Goal: Task Accomplishment & Management: Manage account settings

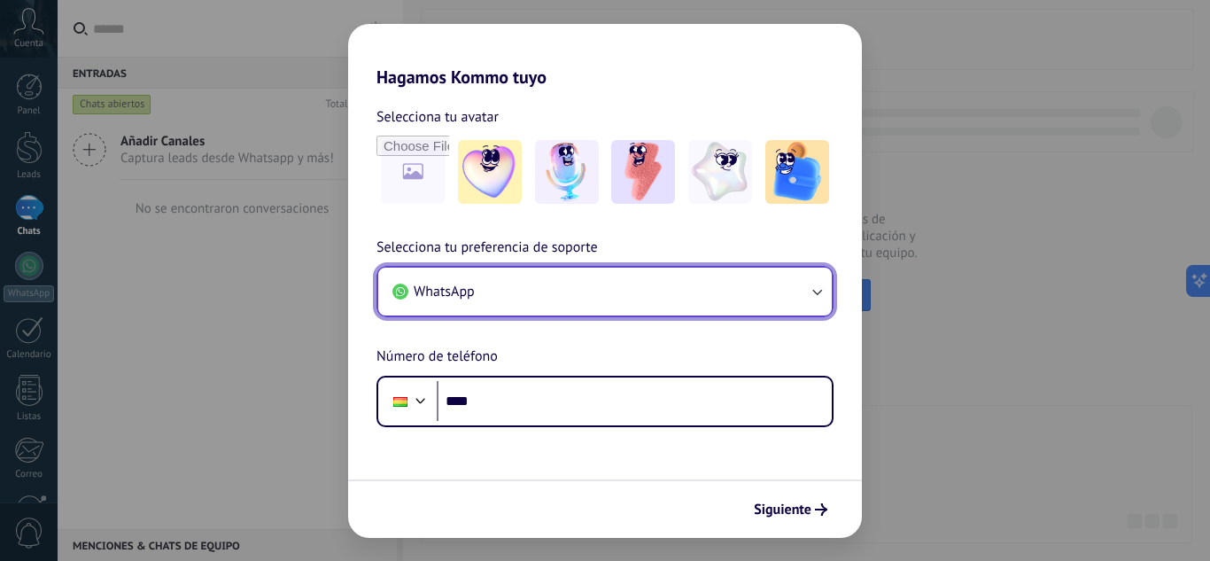
click at [639, 290] on button "WhatsApp" at bounding box center [604, 291] width 453 height 48
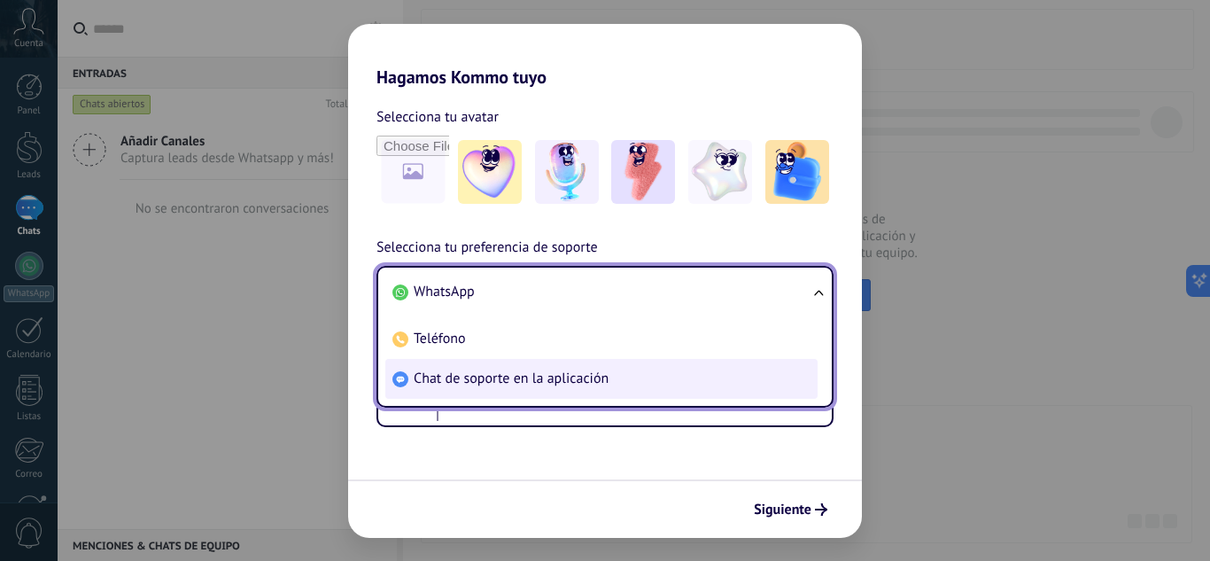
click at [492, 364] on li "Chat de soporte en la aplicación" at bounding box center [601, 379] width 432 height 40
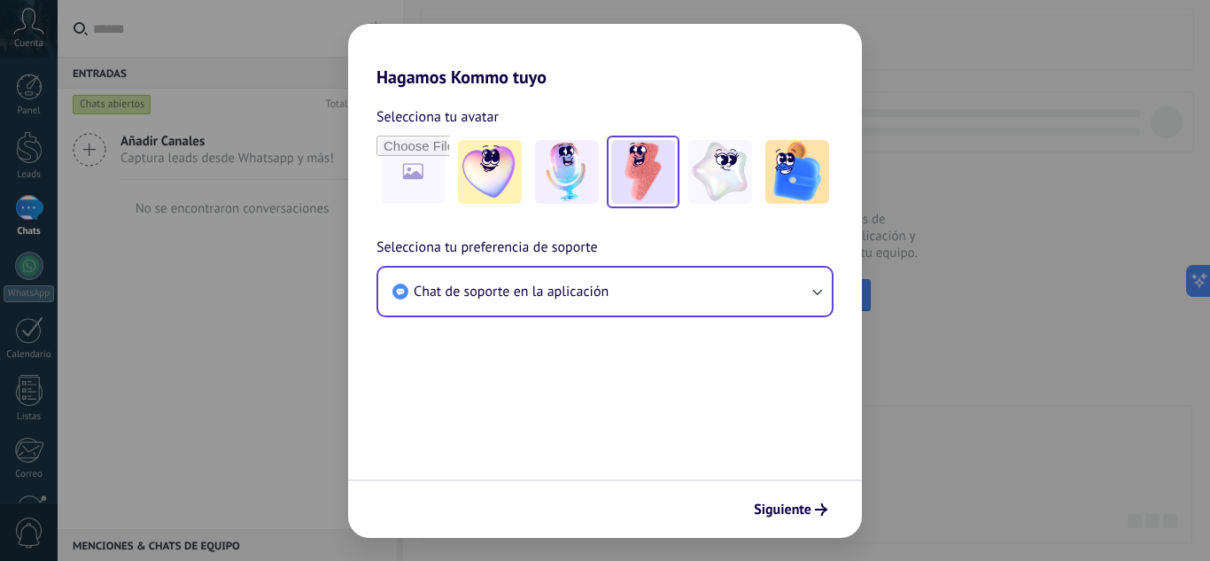
click at [668, 148] on img at bounding box center [643, 172] width 64 height 64
click at [772, 509] on span "Siguiente" at bounding box center [783, 509] width 58 height 12
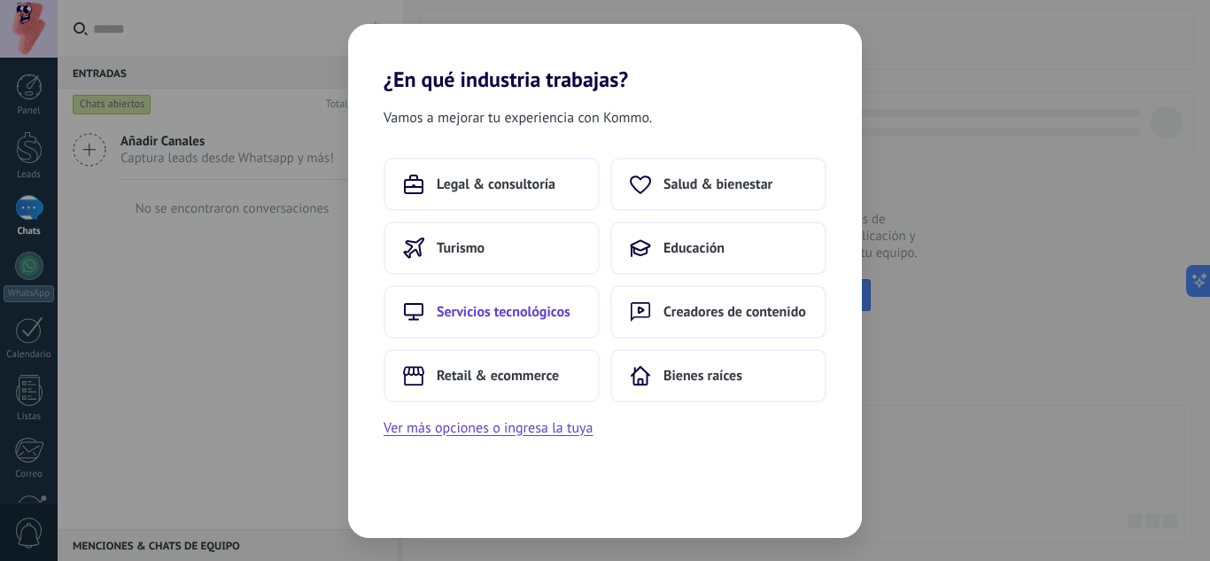
click at [560, 313] on span "Servicios tecnológicos" at bounding box center [504, 312] width 134 height 18
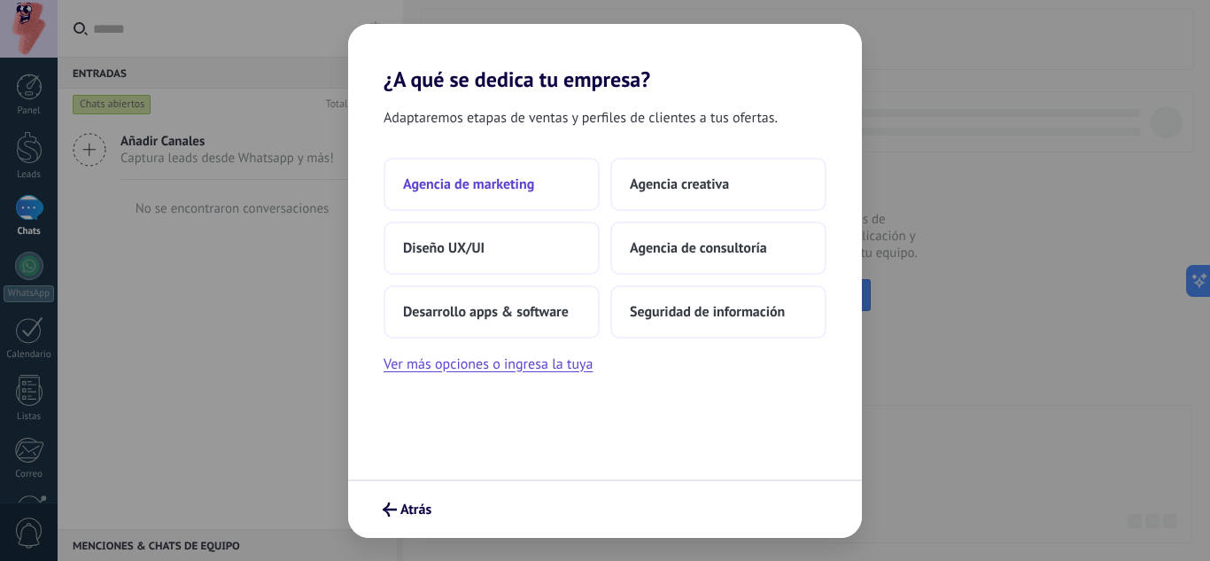
click at [489, 193] on button "Agencia de marketing" at bounding box center [491, 184] width 216 height 53
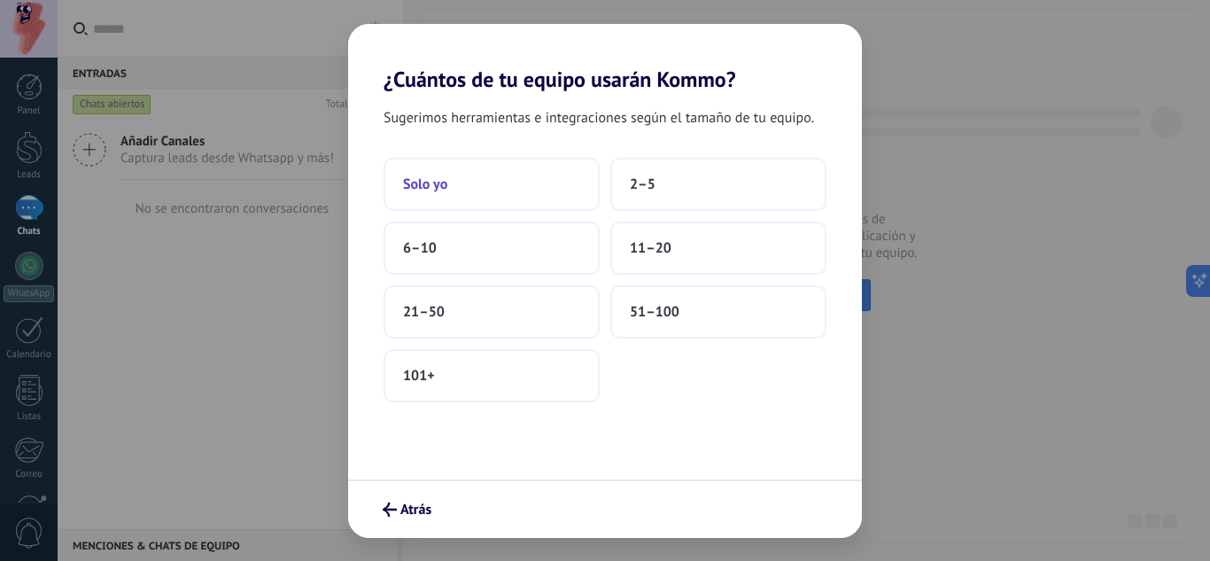
click at [507, 182] on button "Solo yo" at bounding box center [491, 184] width 216 height 53
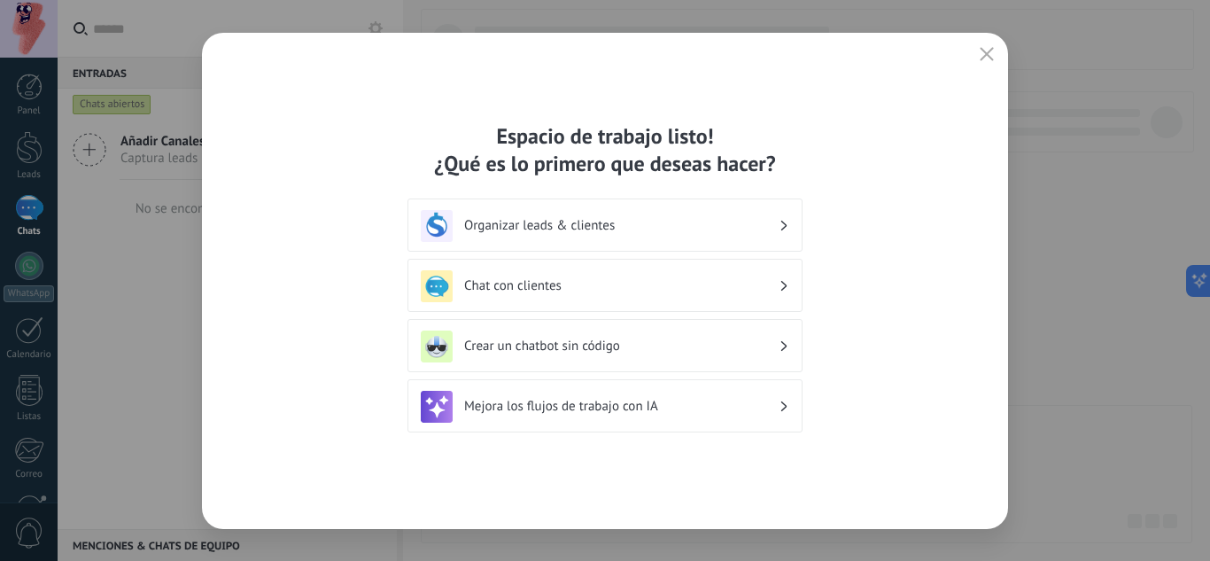
click at [559, 234] on div "Organizar leads & clientes" at bounding box center [605, 226] width 368 height 32
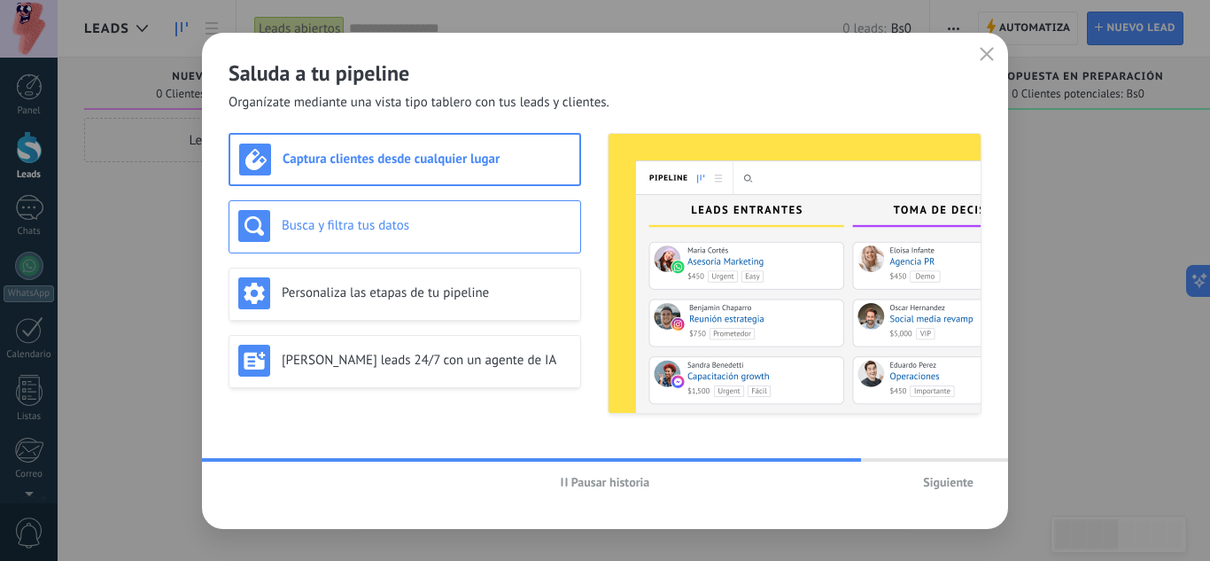
click at [460, 224] on h3 "Busca y filtra tus datos" at bounding box center [427, 225] width 290 height 17
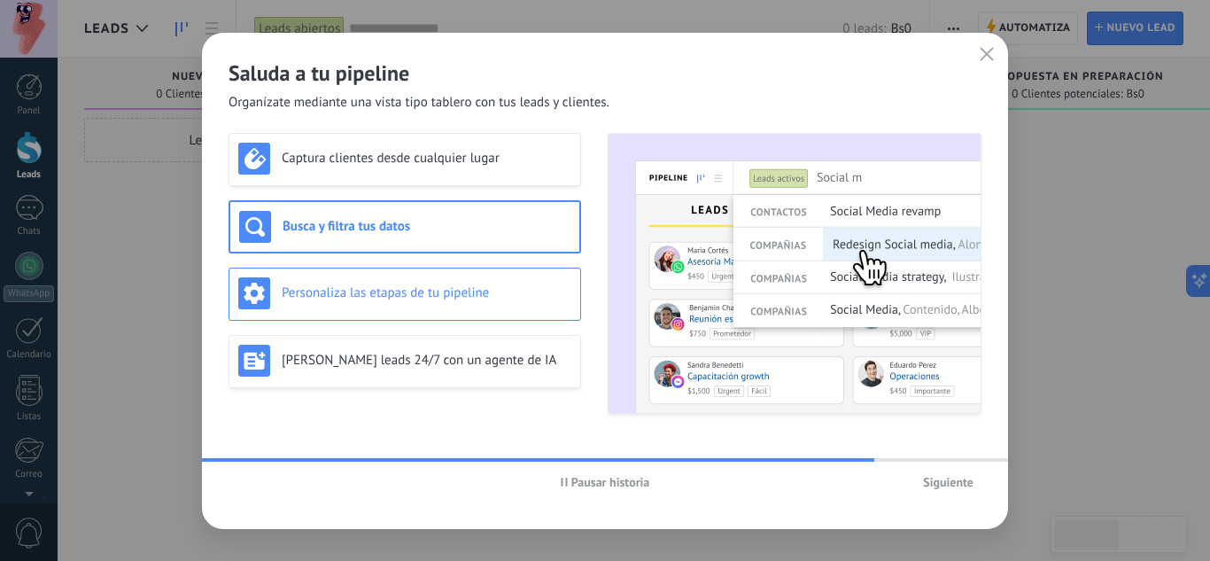
click at [483, 270] on div "Personaliza las etapas de tu pipeline" at bounding box center [404, 293] width 352 height 53
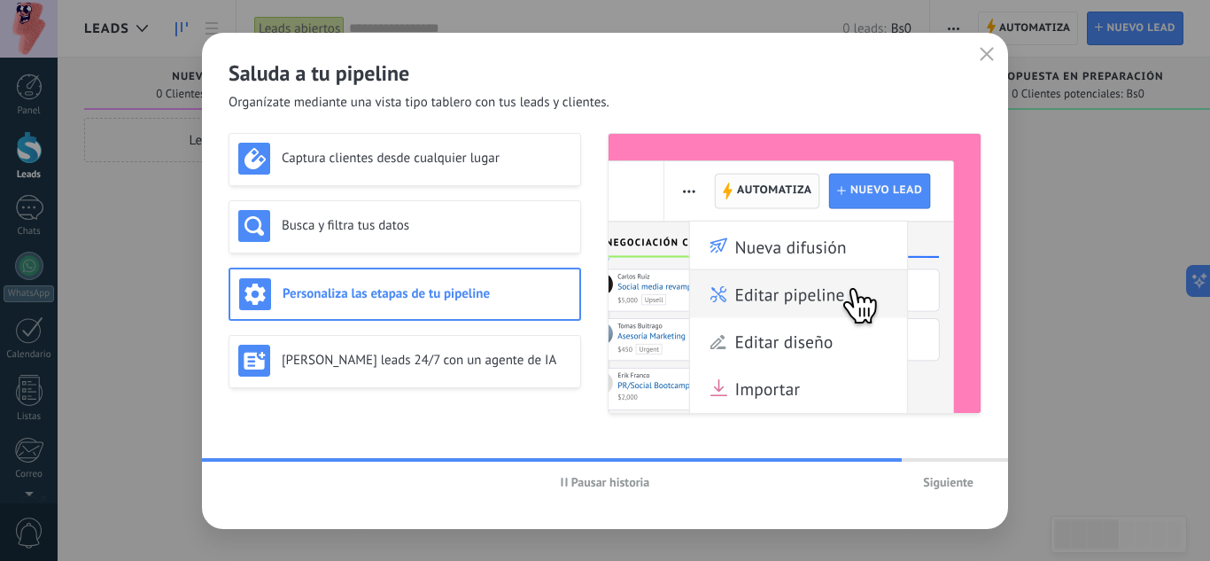
click at [491, 306] on div "Personaliza las etapas de tu pipeline" at bounding box center [404, 294] width 331 height 32
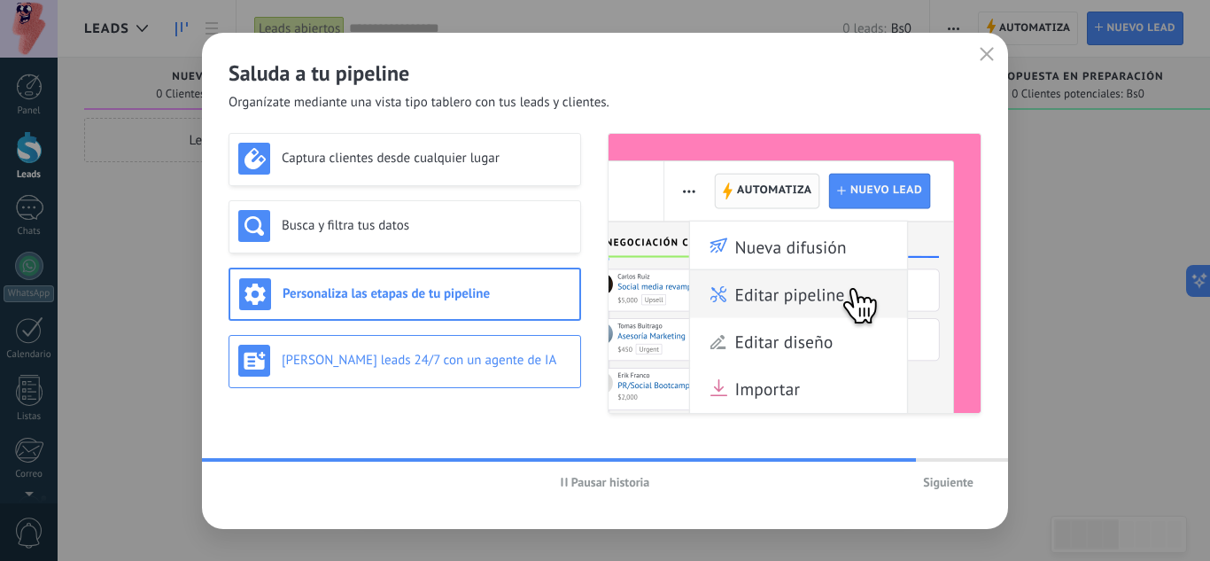
click at [507, 341] on div "[PERSON_NAME] leads 24/7 con un agente de IA" at bounding box center [404, 361] width 352 height 53
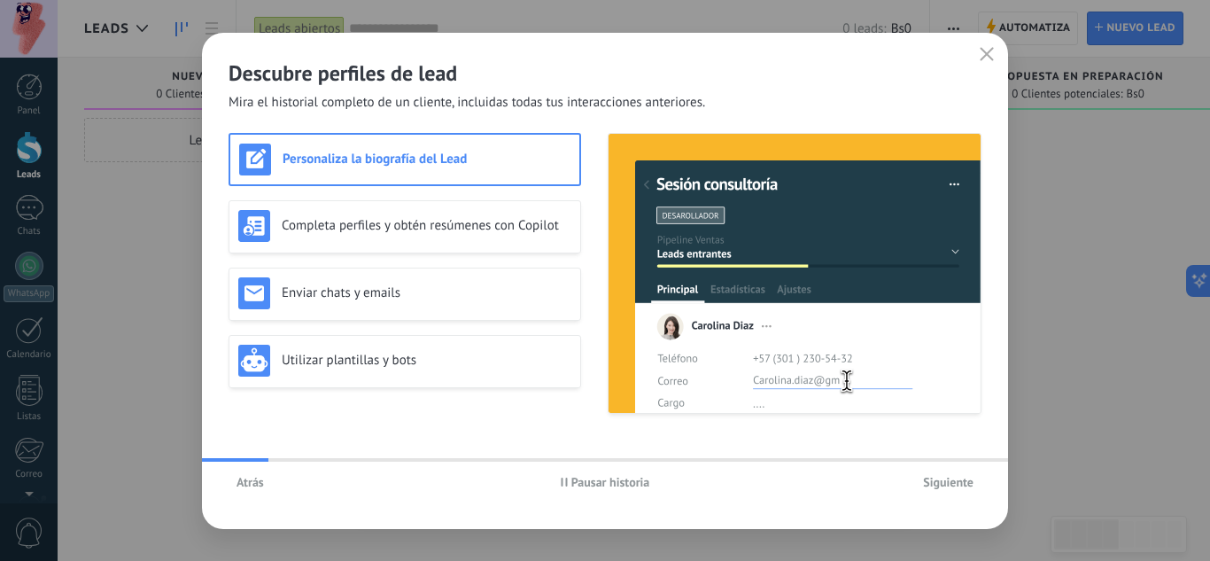
click at [331, 194] on div "Personaliza la biografía del Lead Completa perfiles y obtén resúmenes con Copil…" at bounding box center [404, 273] width 352 height 281
click at [344, 239] on div "Completa perfiles y obtén resúmenes con Copilot" at bounding box center [404, 226] width 333 height 32
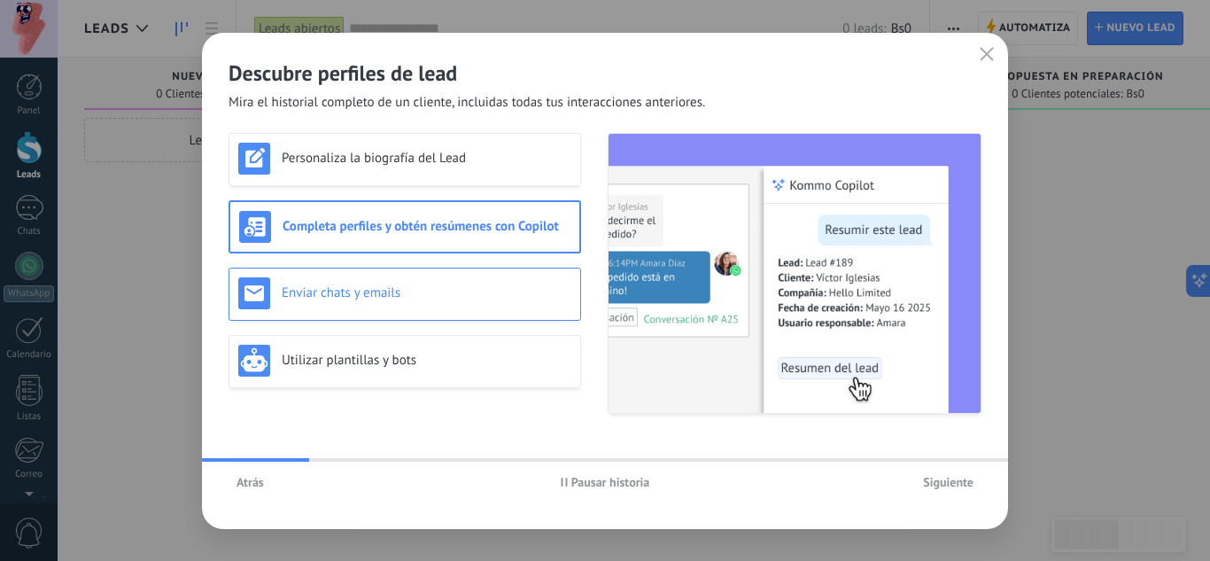
click at [363, 293] on h3 "Enviar chats y emails" at bounding box center [427, 292] width 290 height 17
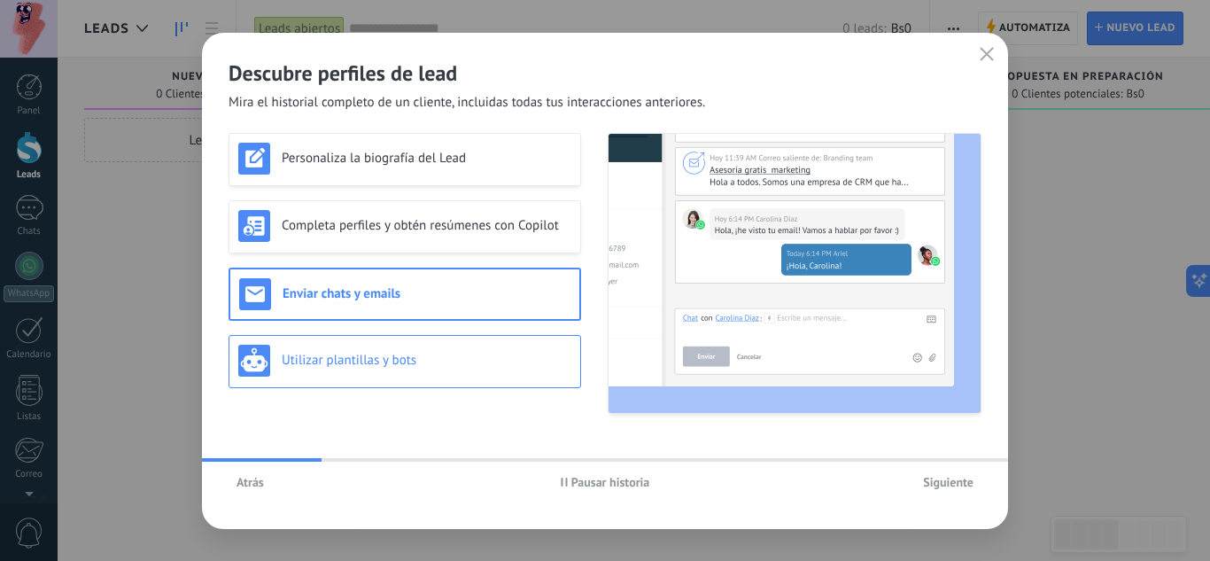
click at [380, 352] on h3 "Utilizar plantillas y bots" at bounding box center [427, 360] width 290 height 17
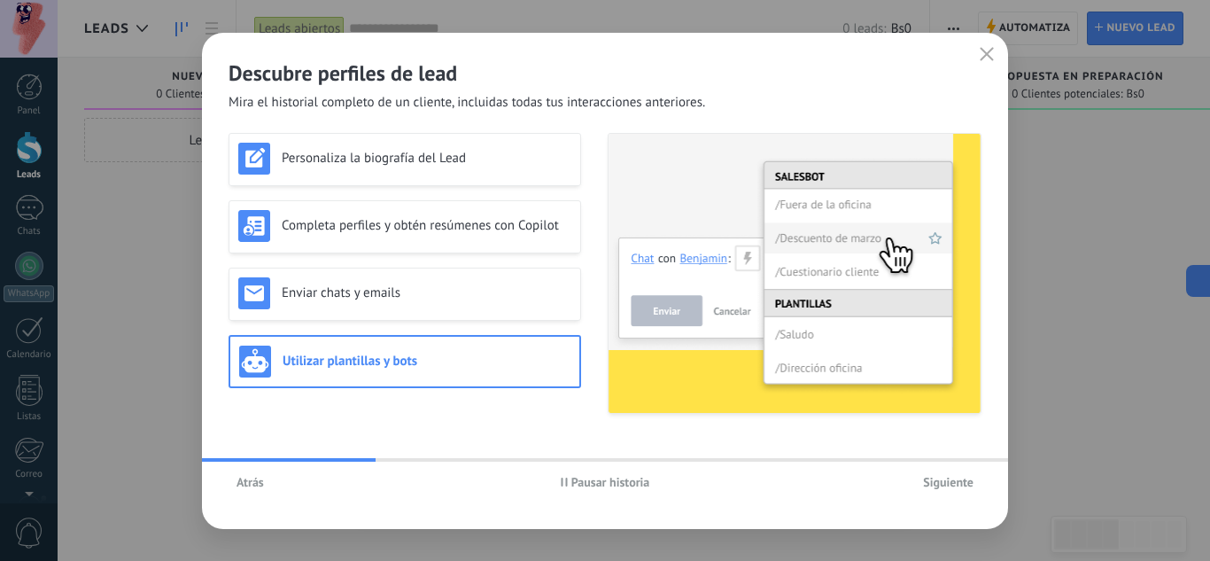
click at [932, 485] on span "Siguiente" at bounding box center [948, 482] width 50 height 12
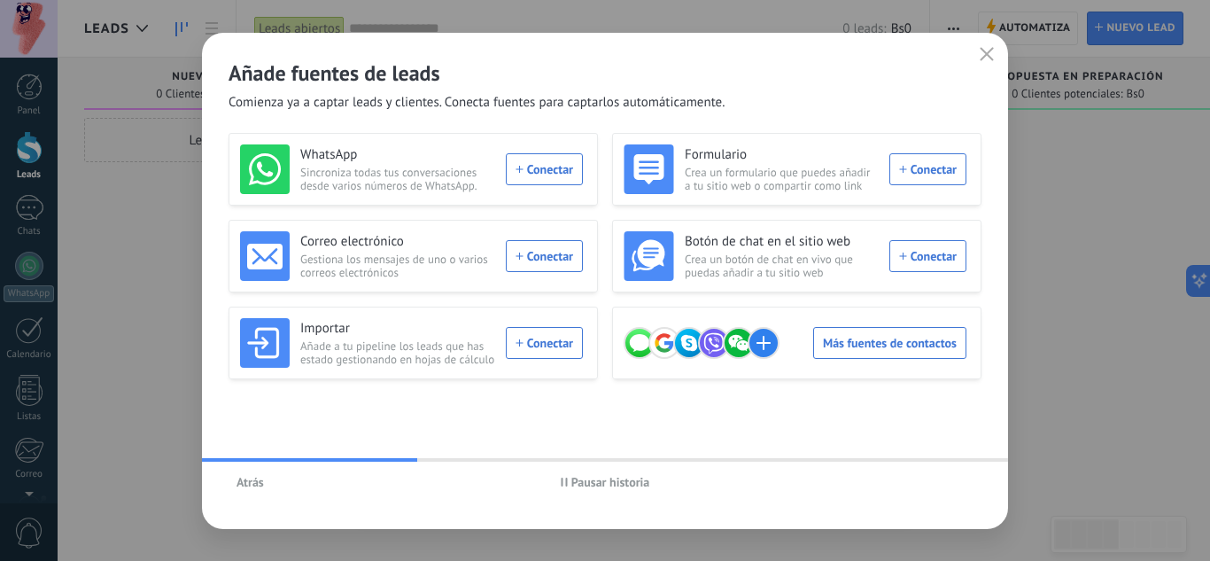
click at [987, 63] on button "button" at bounding box center [986, 55] width 23 height 25
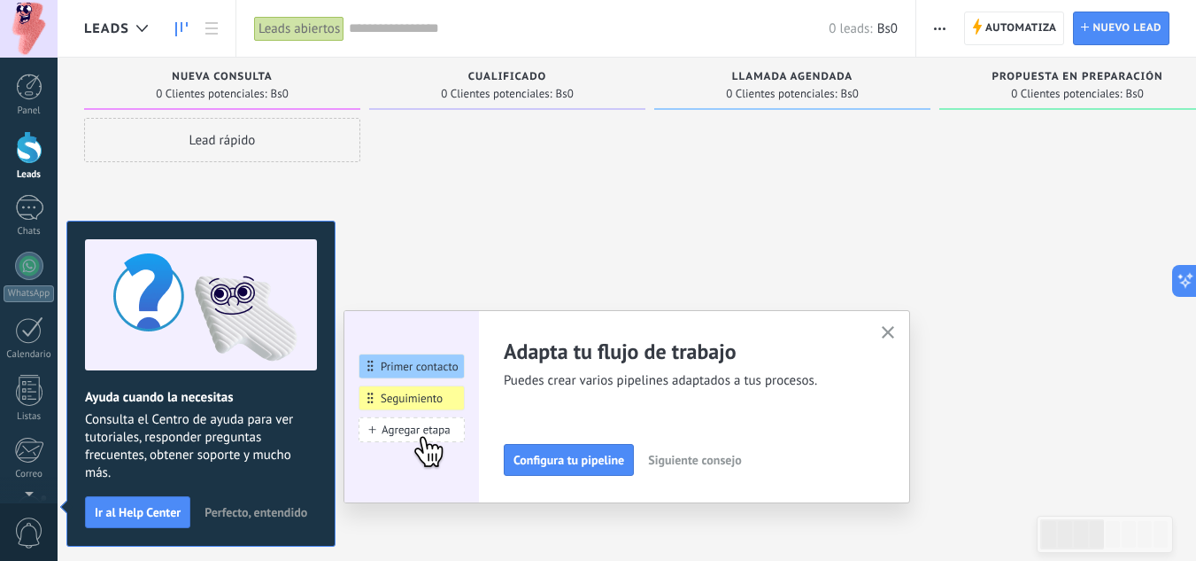
click at [38, 135] on div at bounding box center [29, 147] width 27 height 33
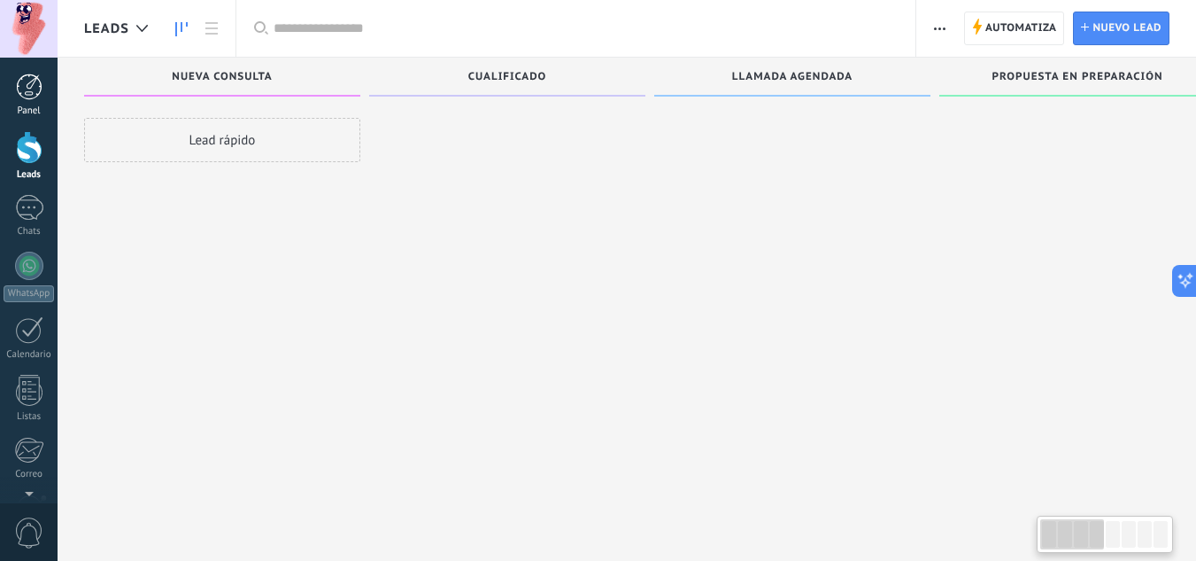
click at [23, 91] on div at bounding box center [29, 86] width 27 height 27
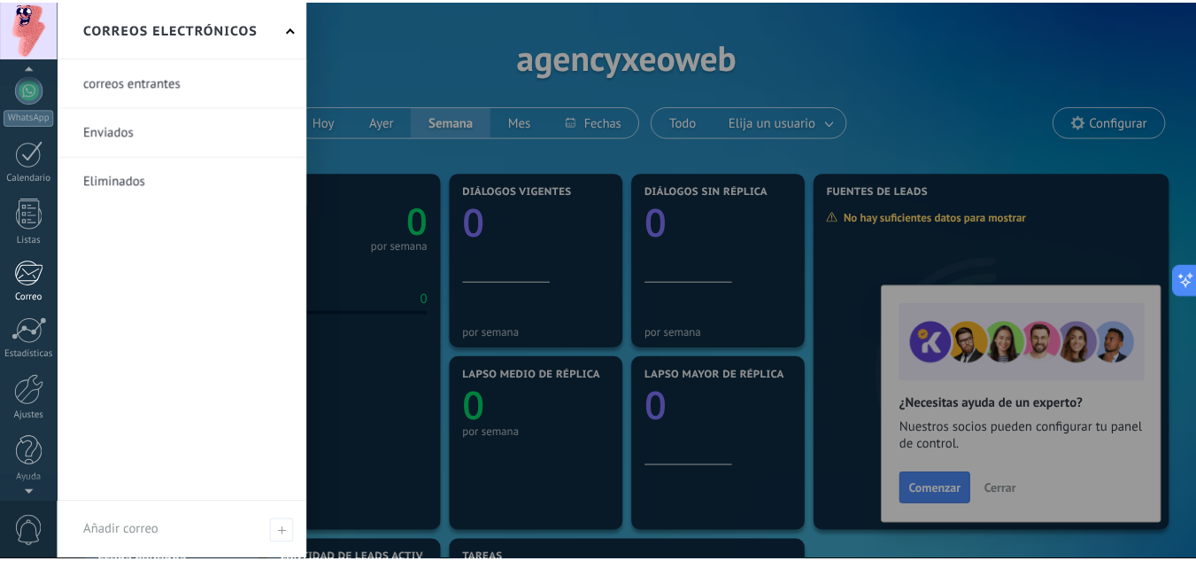
scroll to position [89, 0]
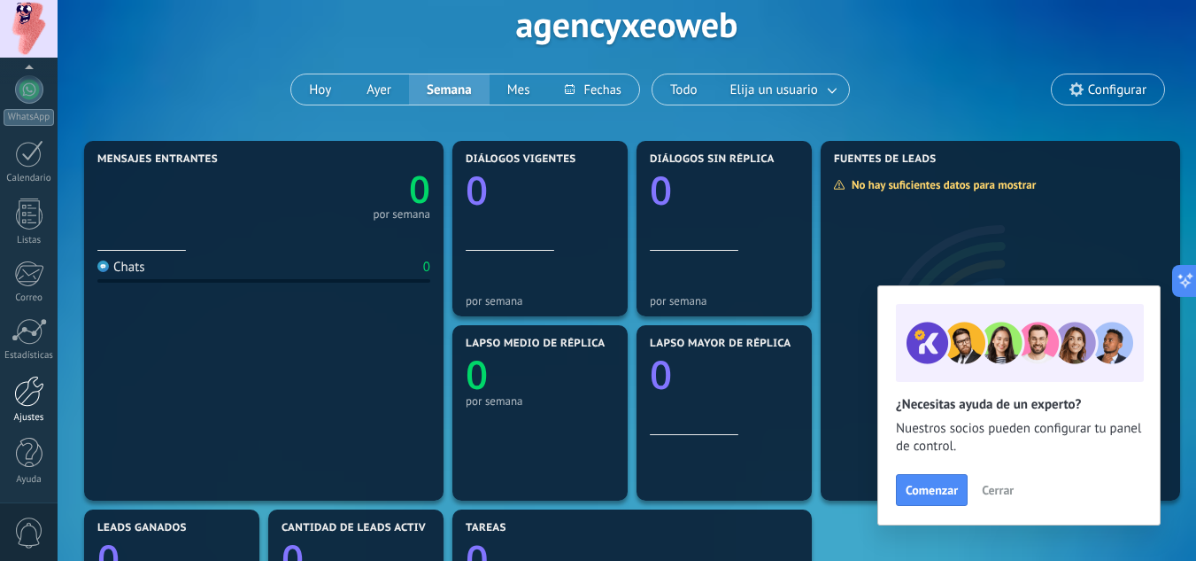
click at [23, 416] on div "Ajustes" at bounding box center [29, 418] width 51 height 12
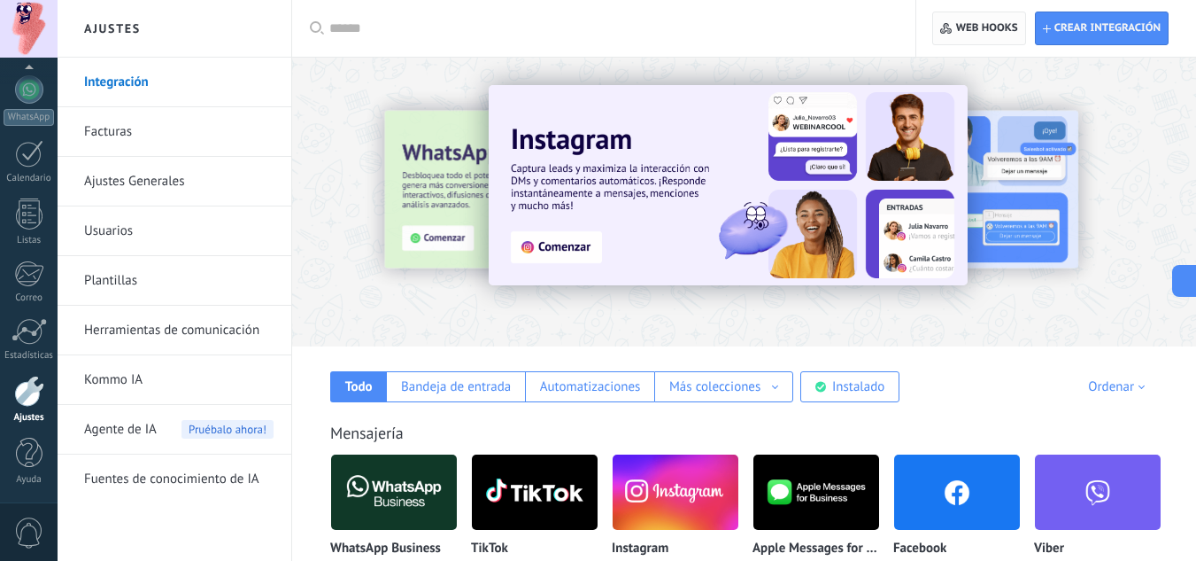
click at [988, 35] on span "Web hooks 0" at bounding box center [978, 28] width 77 height 32
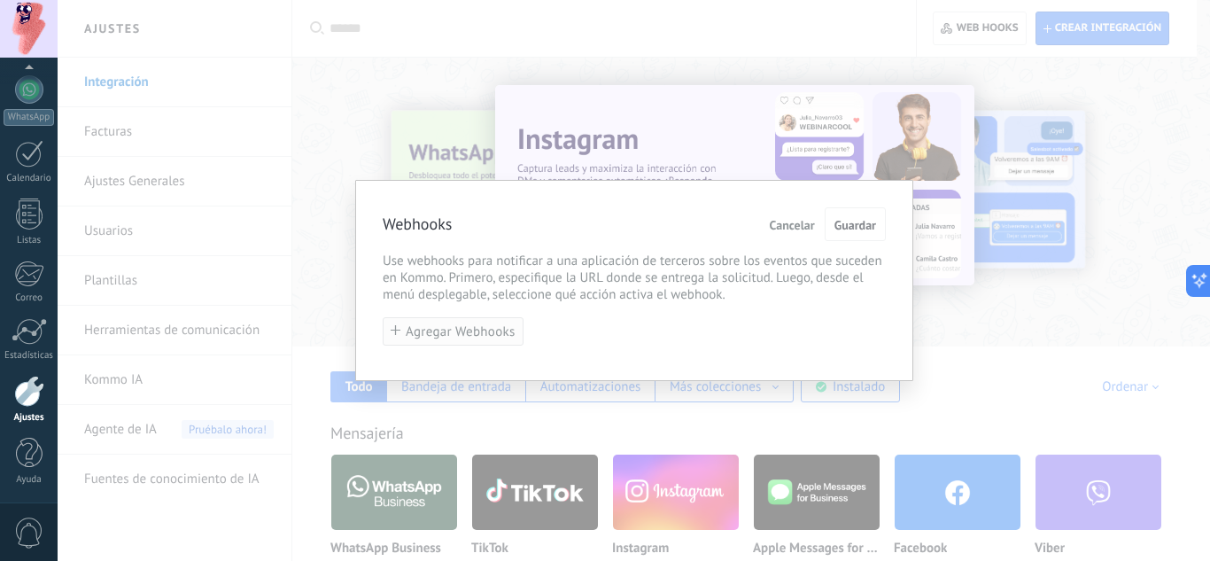
click at [490, 333] on span "Agregar Webhooks" at bounding box center [461, 331] width 110 height 13
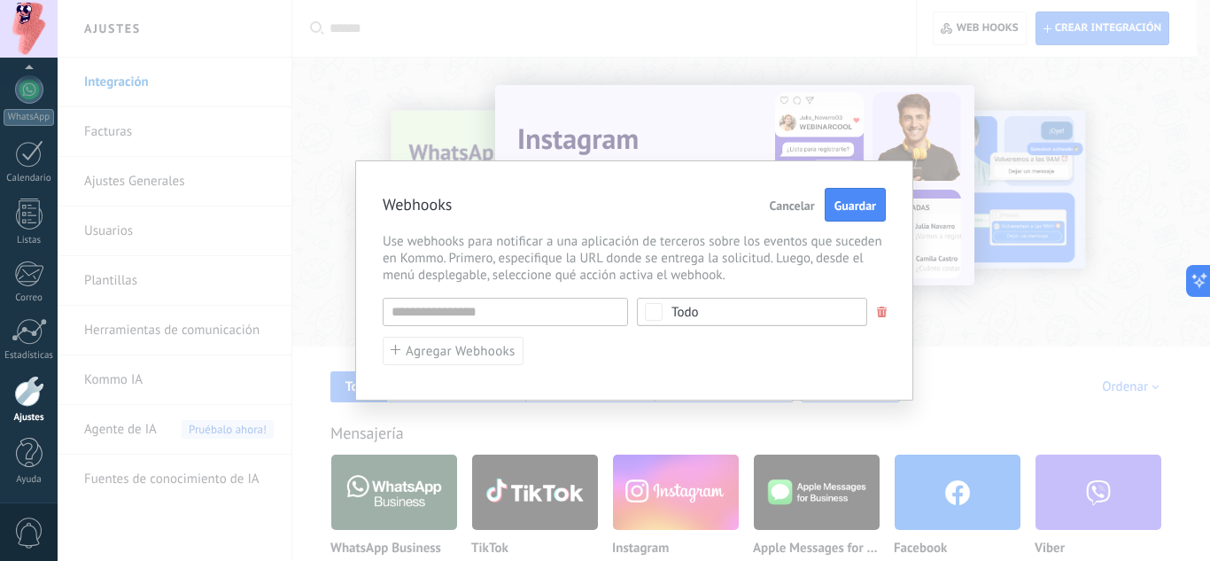
click at [692, 306] on div "Todo" at bounding box center [684, 312] width 27 height 13
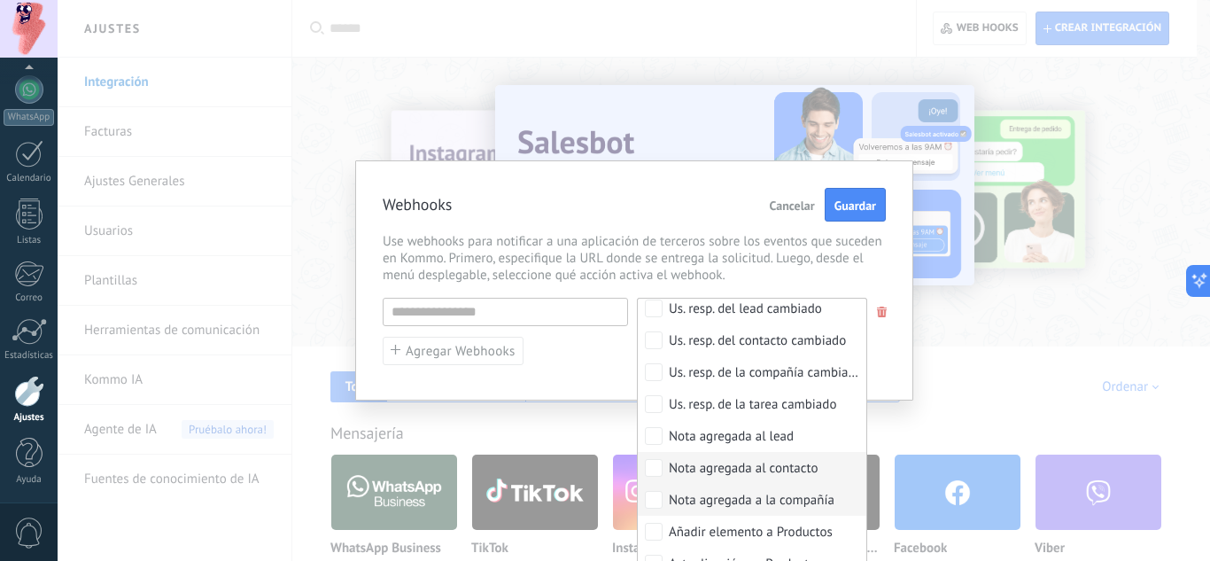
scroll to position [51, 0]
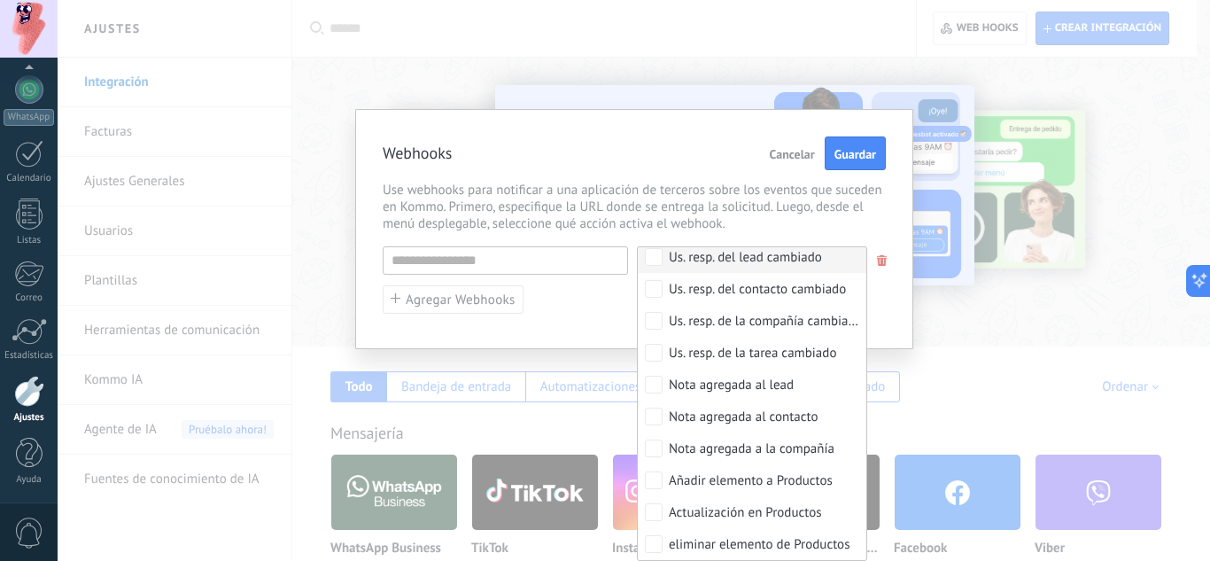
click at [962, 308] on div "Webhooks Cancelar Guardar Use webhooks para notificar a una aplicación de terce…" at bounding box center [634, 280] width 1152 height 561
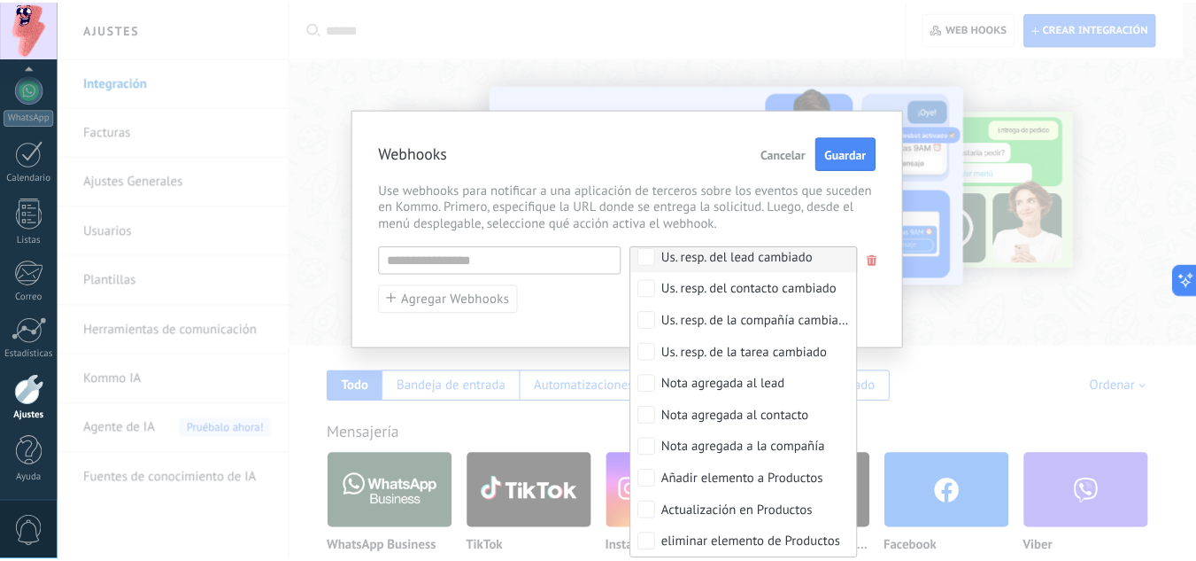
scroll to position [0, 0]
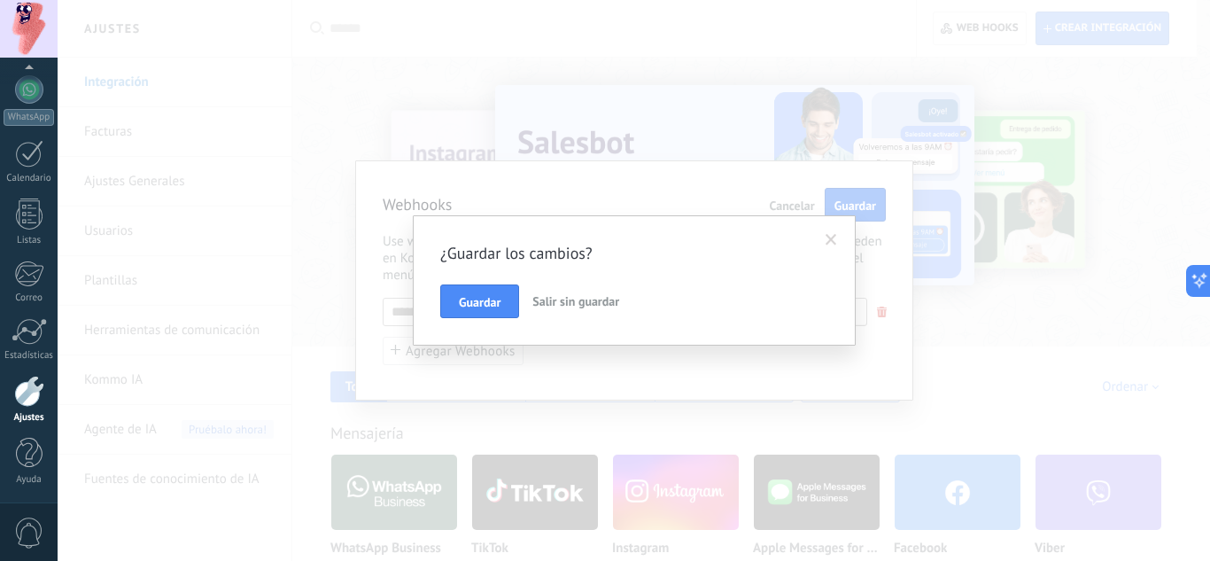
click at [609, 290] on button "Salir sin guardar" at bounding box center [575, 301] width 101 height 34
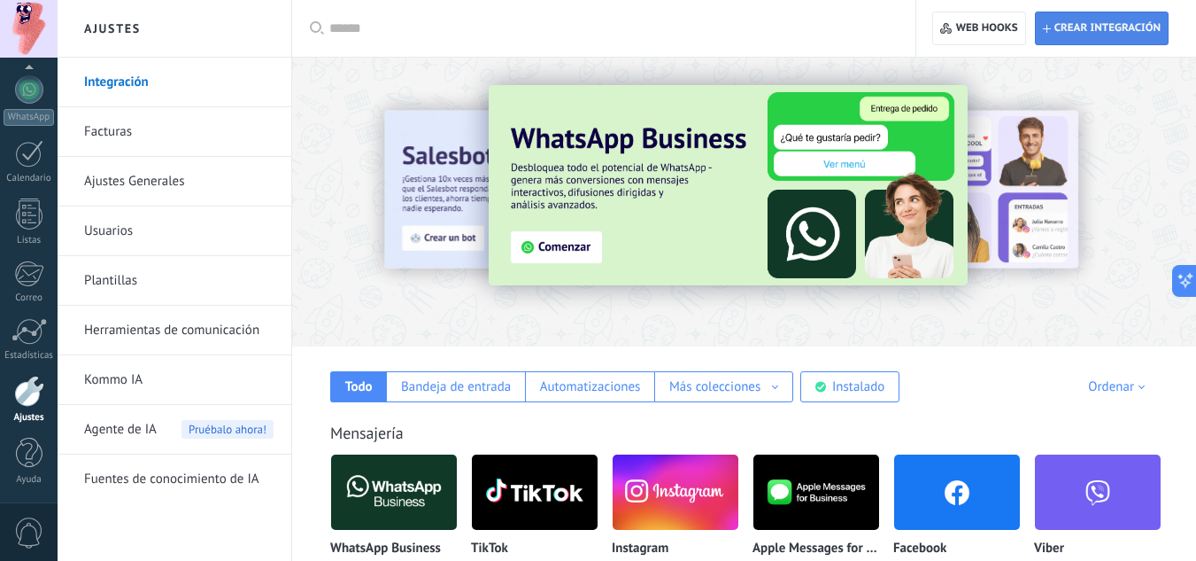
click at [1072, 23] on span "Crear integración" at bounding box center [1108, 28] width 106 height 14
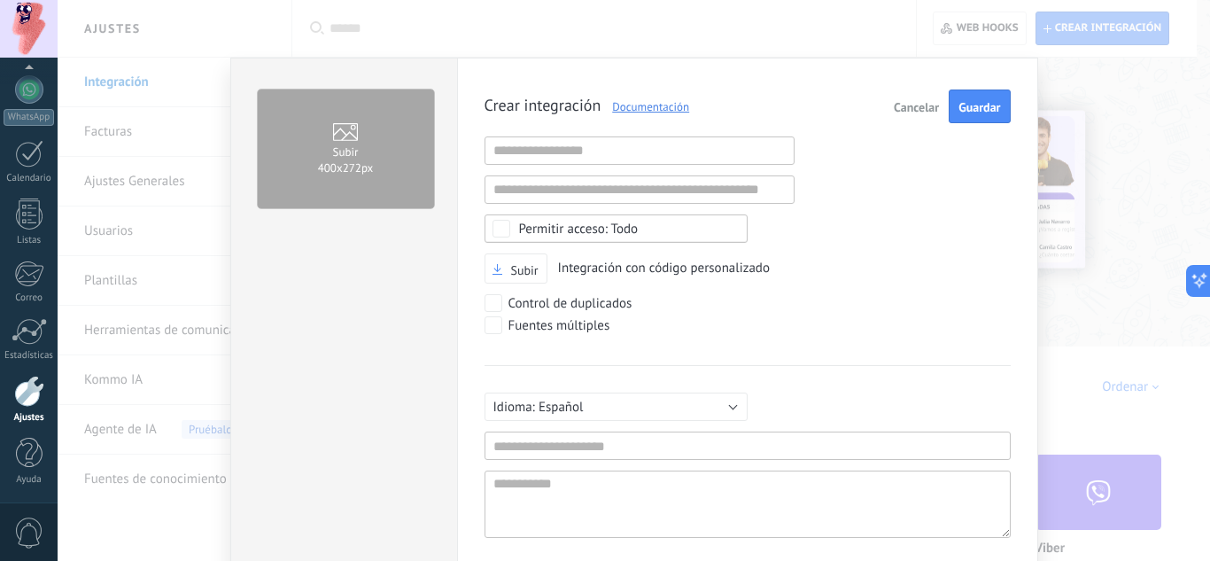
scroll to position [17, 0]
click at [584, 150] on input "text" at bounding box center [639, 150] width 310 height 28
click at [836, 197] on div "Crear integración Documentación Cancelar Guardar URL inválida URL inválida Ning…" at bounding box center [747, 339] width 526 height 500
drag, startPoint x: 589, startPoint y: 159, endPoint x: 669, endPoint y: 171, distance: 81.5
click at [640, 163] on input "text" at bounding box center [639, 150] width 310 height 28
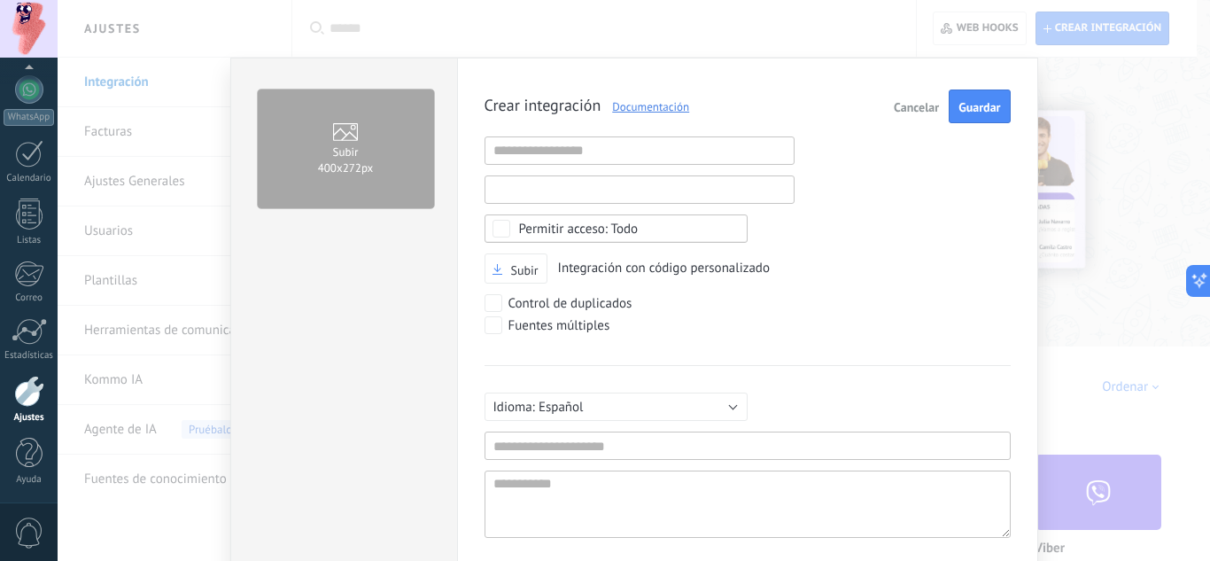
click at [605, 187] on input "text" at bounding box center [639, 189] width 310 height 28
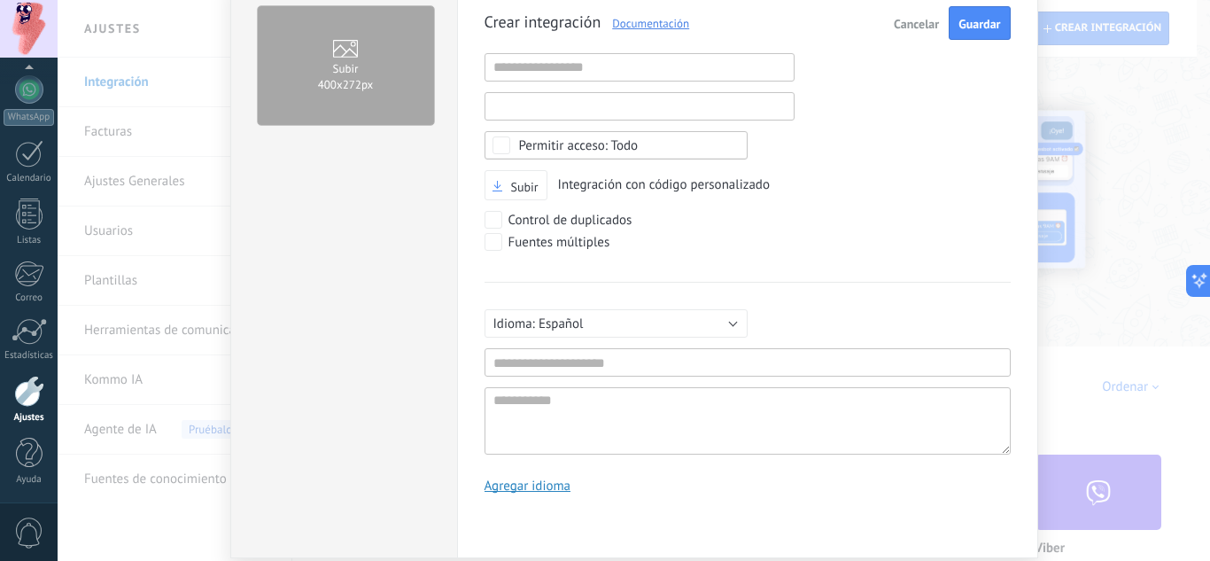
scroll to position [0, 0]
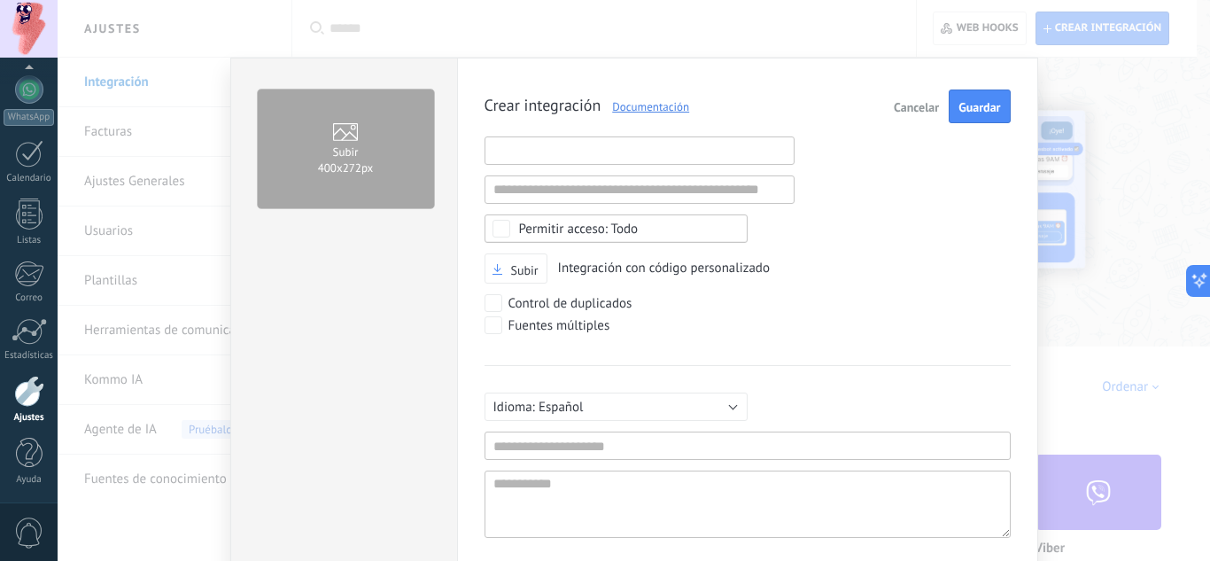
click at [601, 141] on input "text" at bounding box center [639, 150] width 310 height 28
click at [485, 98] on span "Crear integración Documentación" at bounding box center [586, 106] width 205 height 18
click at [544, 156] on input "text" at bounding box center [639, 150] width 310 height 28
click at [540, 198] on input "text" at bounding box center [639, 189] width 310 height 28
click at [794, 218] on div "Crear integración Documentación Cancelar Guardar URL inválida URL inválida Ning…" at bounding box center [747, 339] width 526 height 500
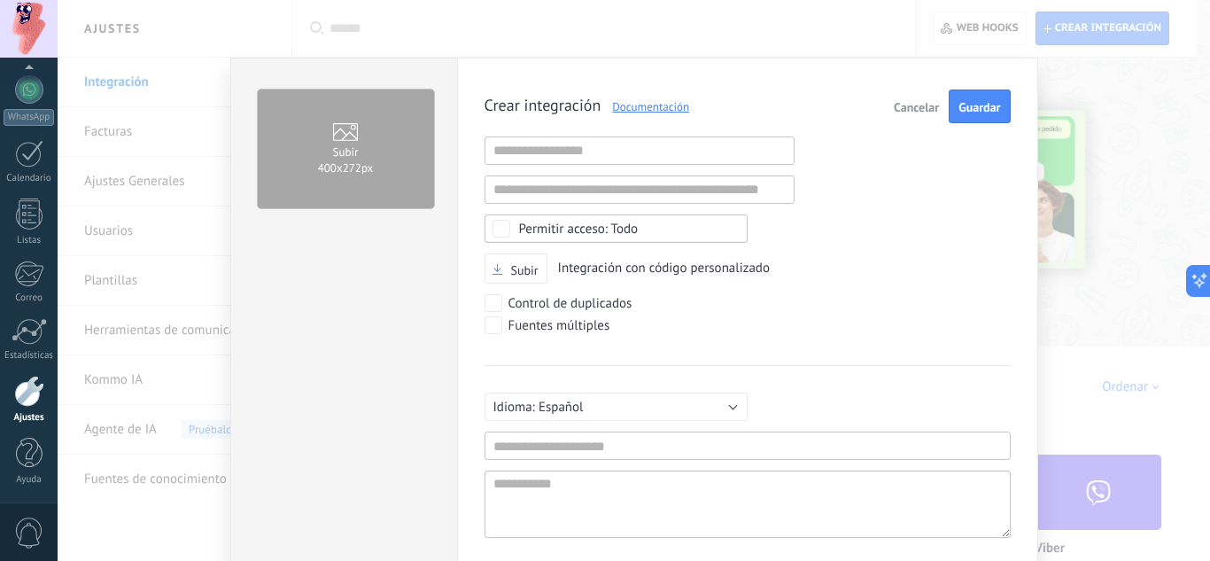
click at [539, 222] on div "Todo" at bounding box center [579, 228] width 120 height 13
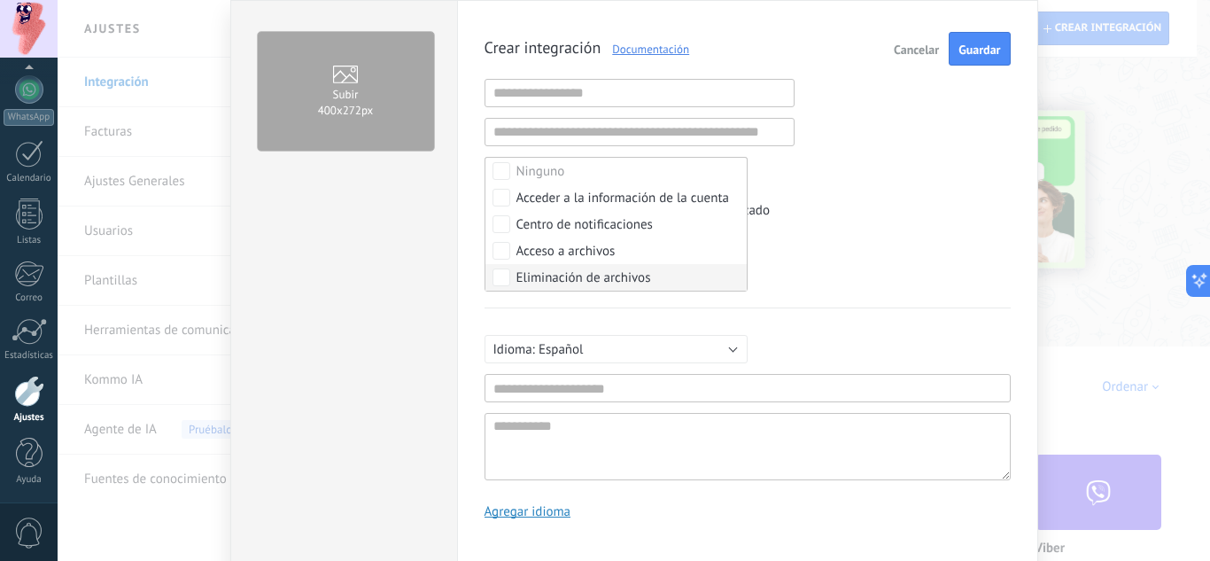
scroll to position [89, 0]
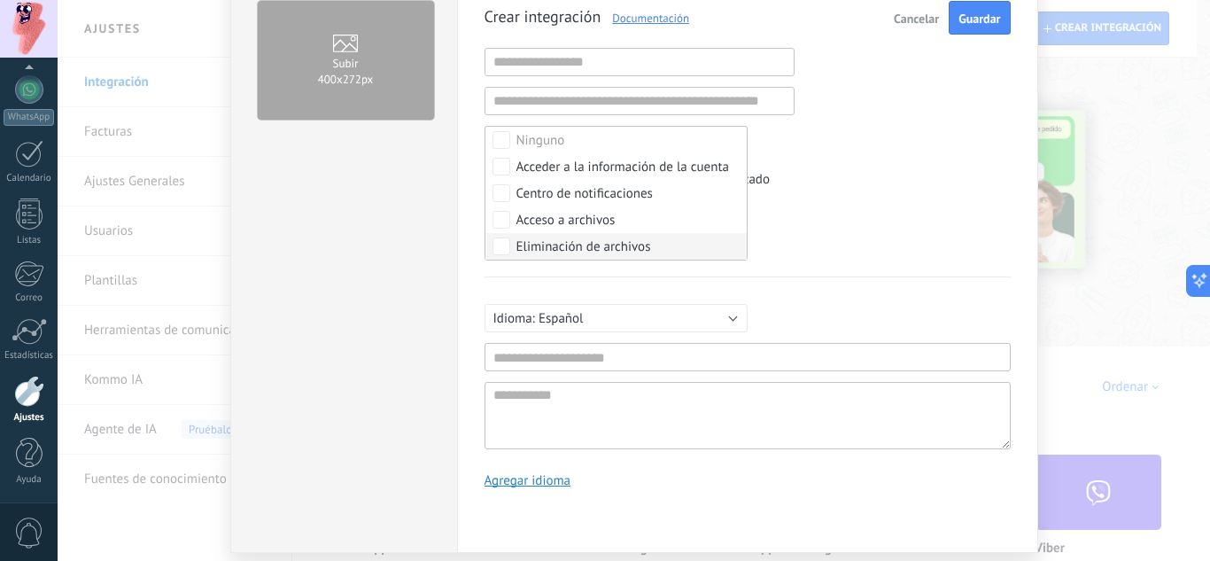
click at [398, 237] on div "Subir 400х272px" at bounding box center [343, 261] width 227 height 584
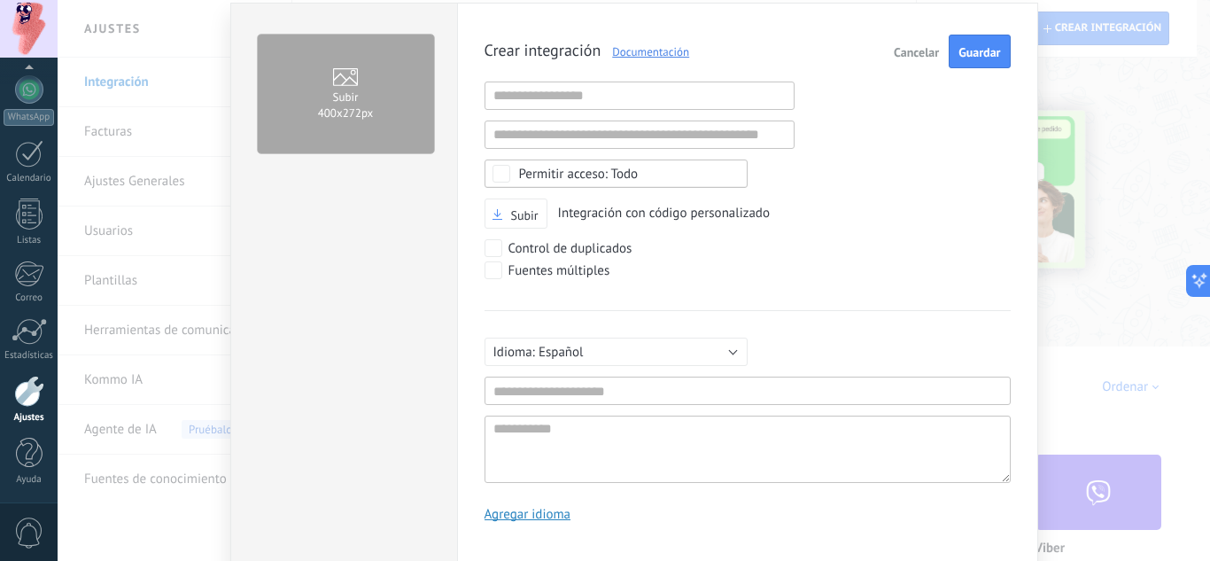
scroll to position [0, 0]
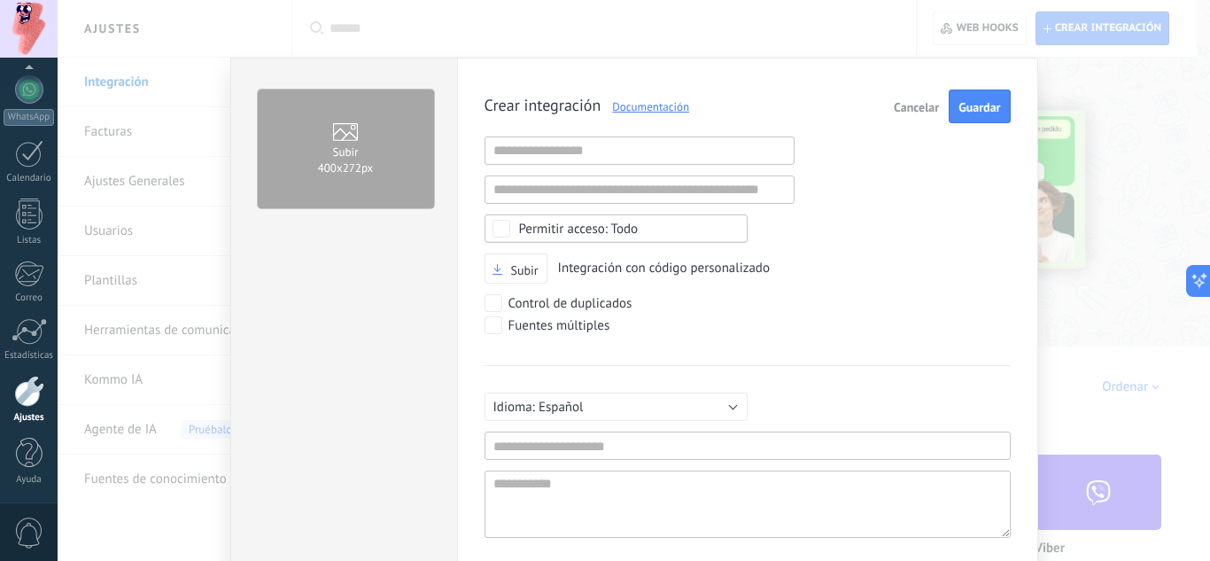
click at [922, 115] on button "Cancelar" at bounding box center [915, 106] width 59 height 34
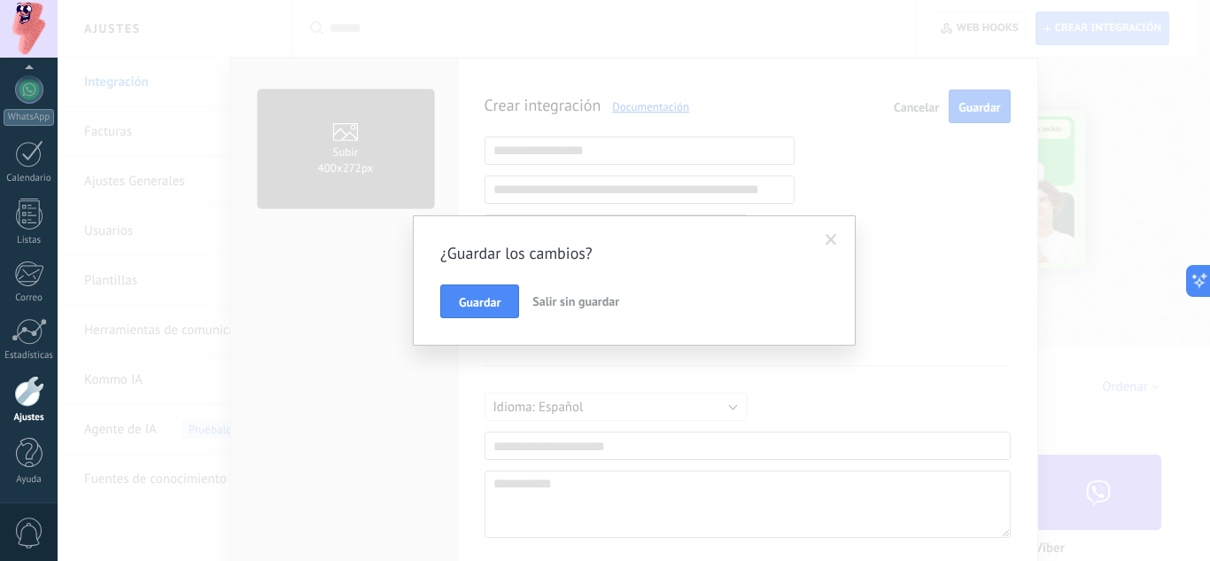
click at [600, 303] on span "Salir sin guardar" at bounding box center [575, 301] width 87 height 16
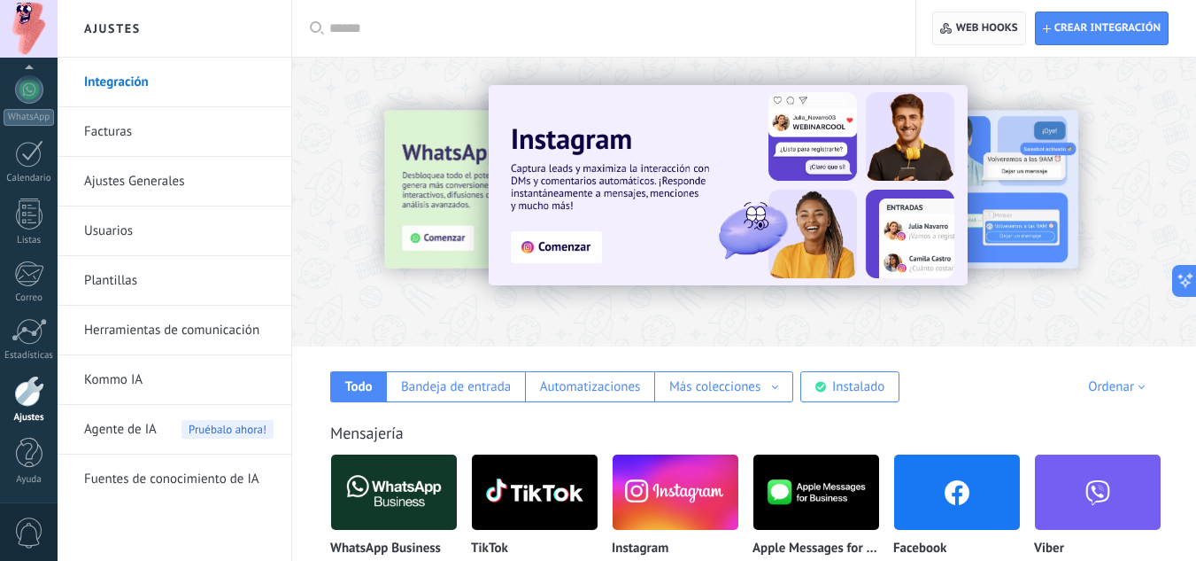
click at [949, 35] on span "Web hooks 0" at bounding box center [978, 28] width 77 height 32
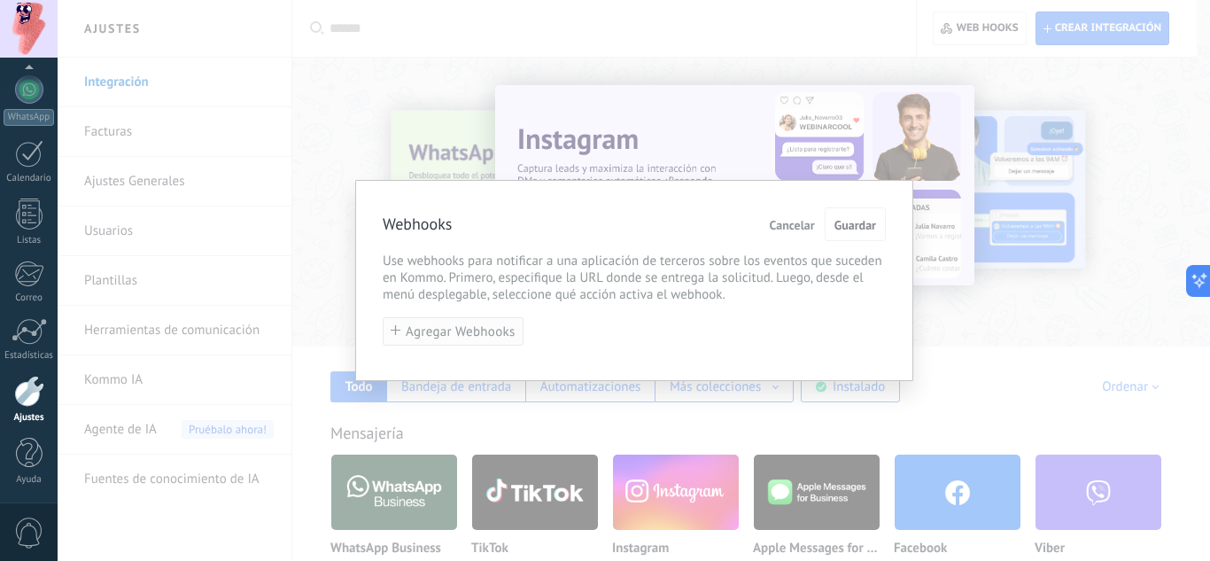
click at [422, 328] on span "Agregar Webhooks" at bounding box center [461, 331] width 110 height 13
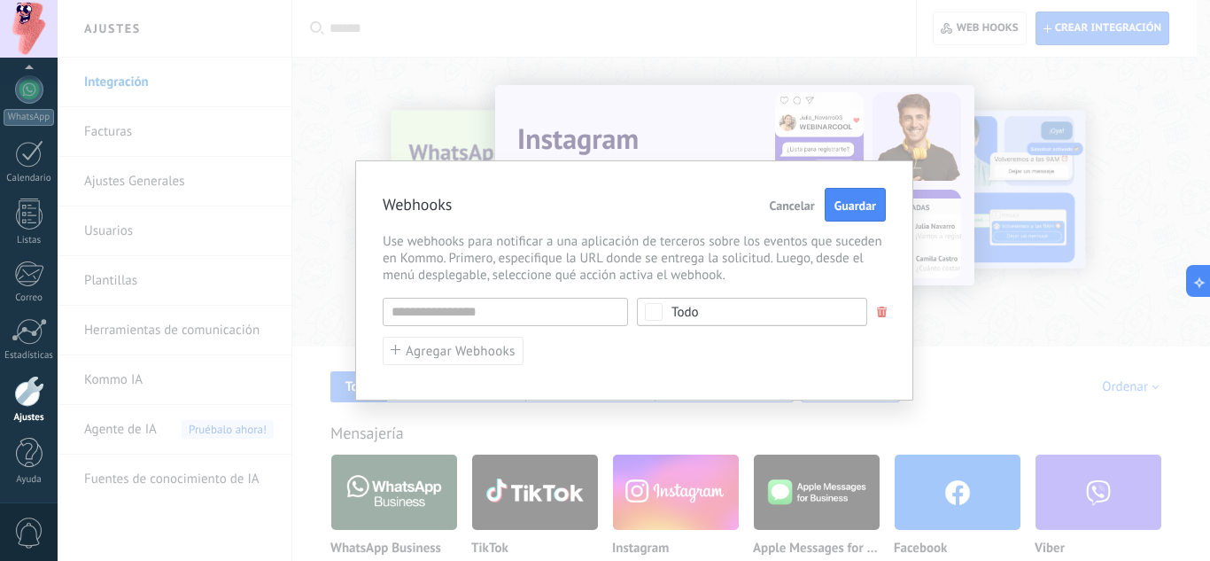
click at [643, 310] on div "Todo" at bounding box center [752, 312] width 230 height 28
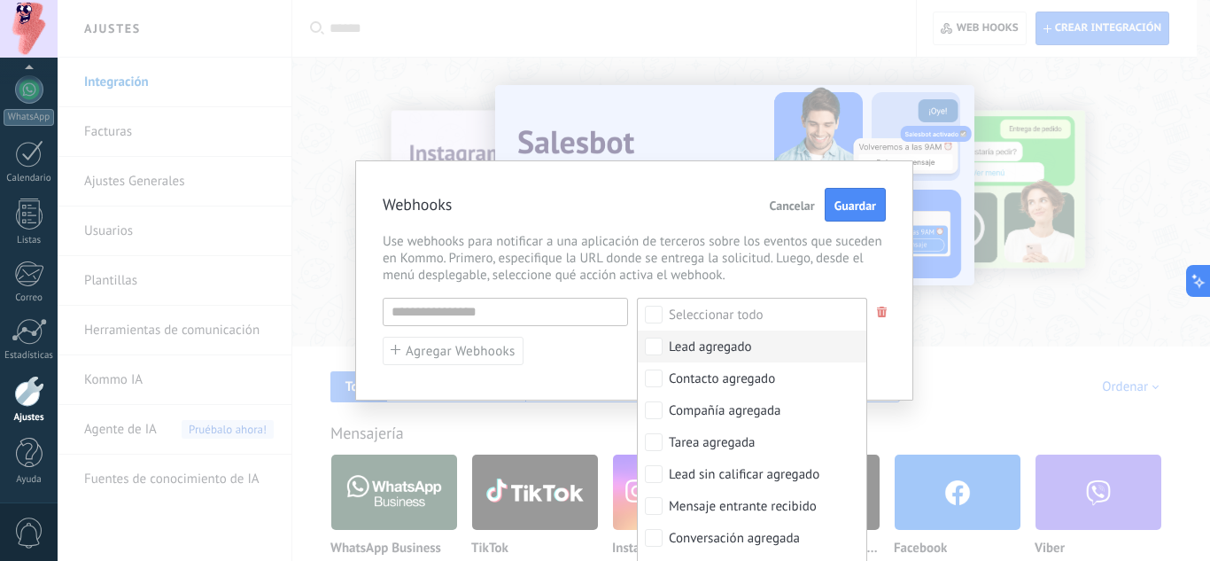
click at [691, 352] on div "Lead agregado" at bounding box center [710, 347] width 83 height 18
click at [480, 313] on input "text" at bounding box center [505, 312] width 245 height 28
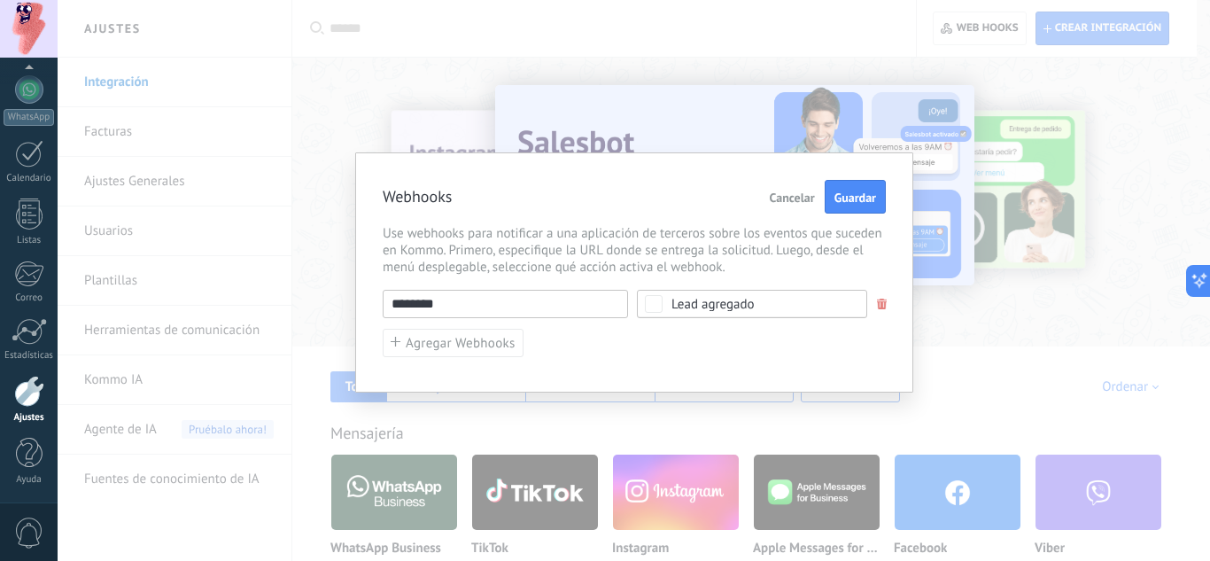
paste input "**********"
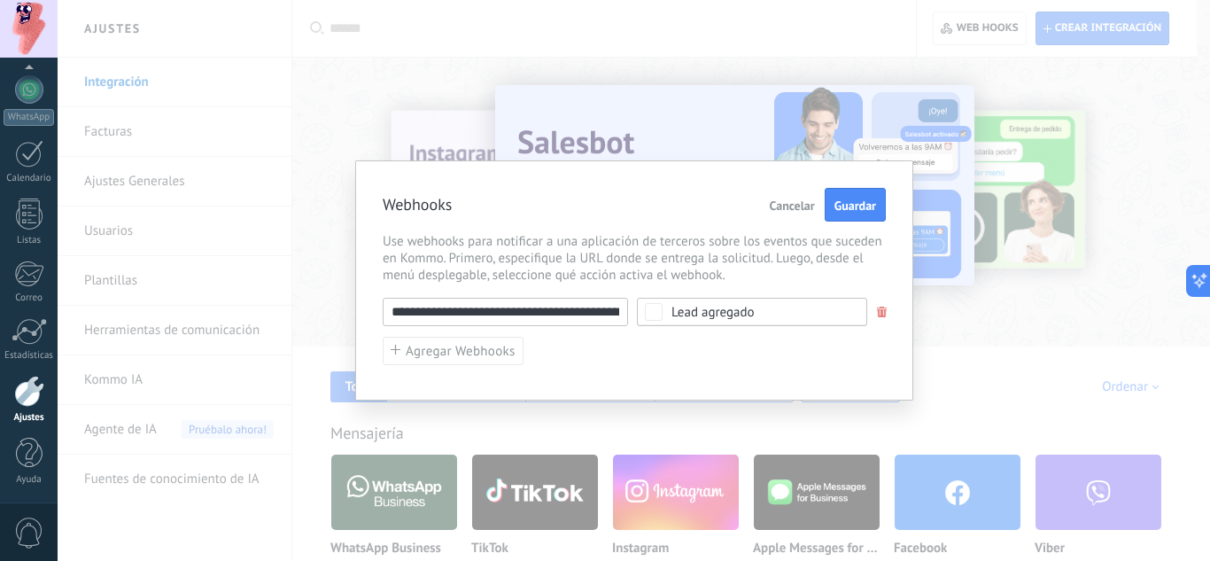
scroll to position [0, 120]
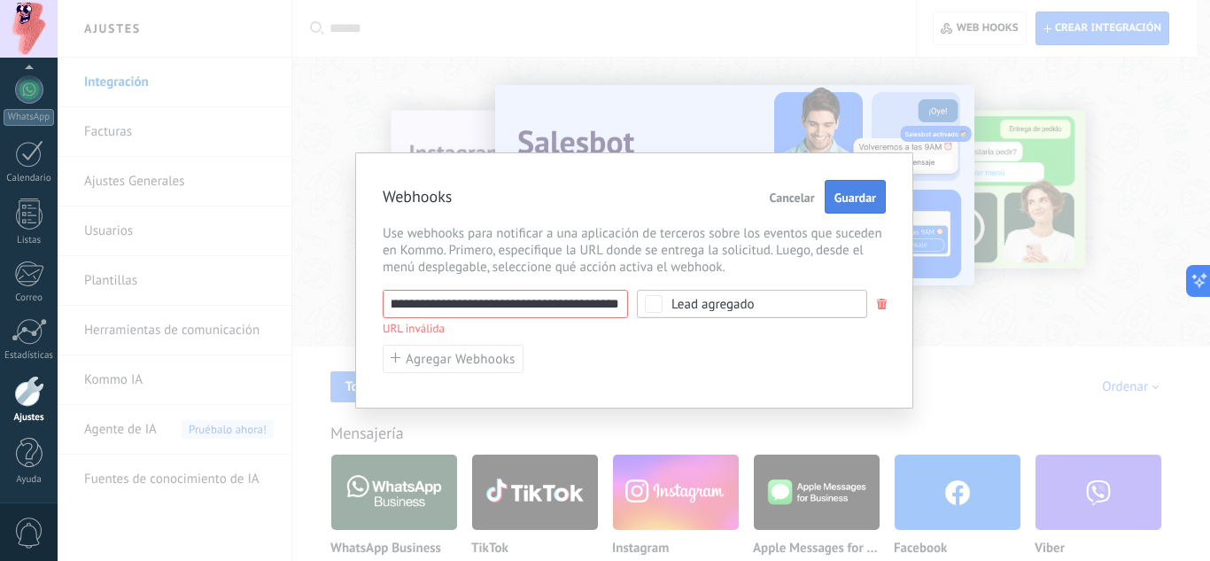
click at [854, 204] on span "Guardar" at bounding box center [855, 197] width 42 height 12
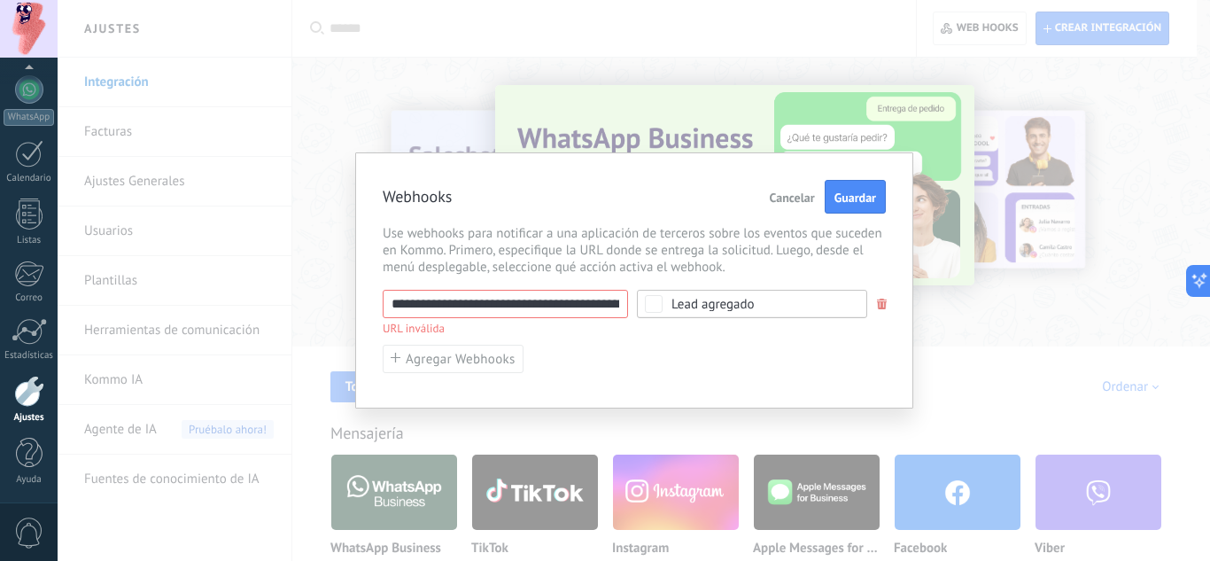
click at [460, 310] on input "**********" at bounding box center [505, 304] width 245 height 28
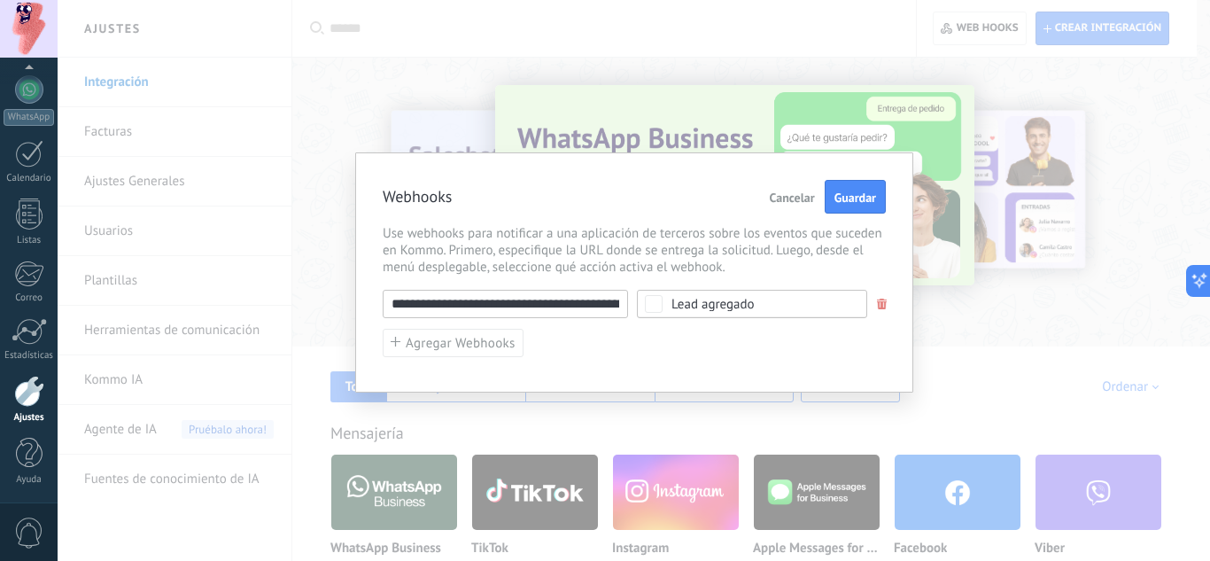
click at [460, 310] on input "**********" at bounding box center [505, 304] width 245 height 28
paste input "text"
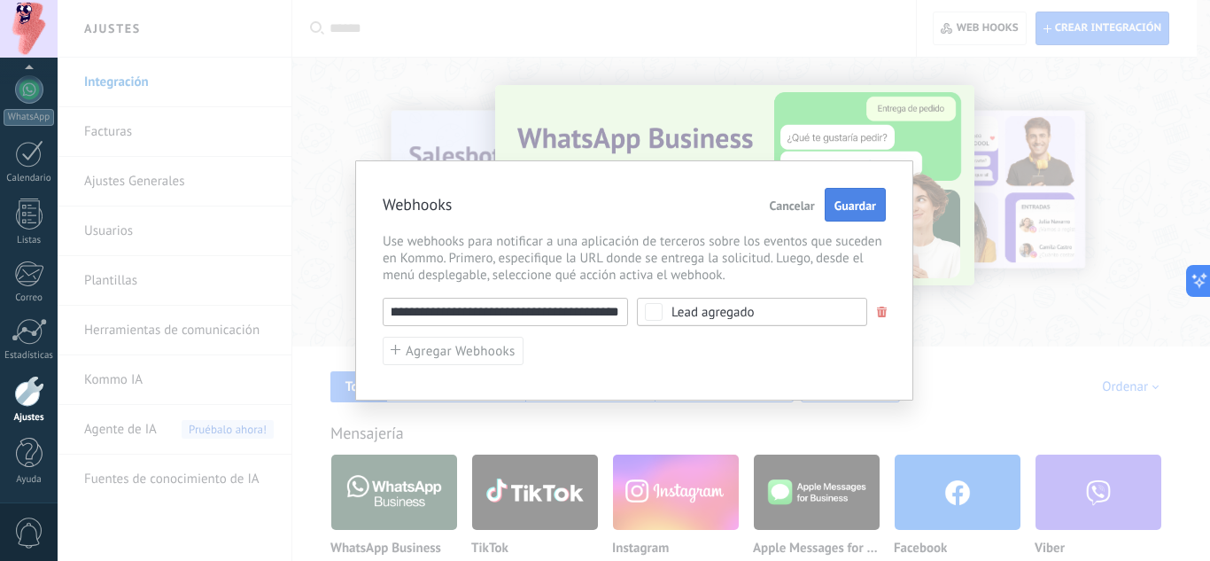
type input "**********"
click at [867, 207] on span "Guardar" at bounding box center [855, 205] width 42 height 12
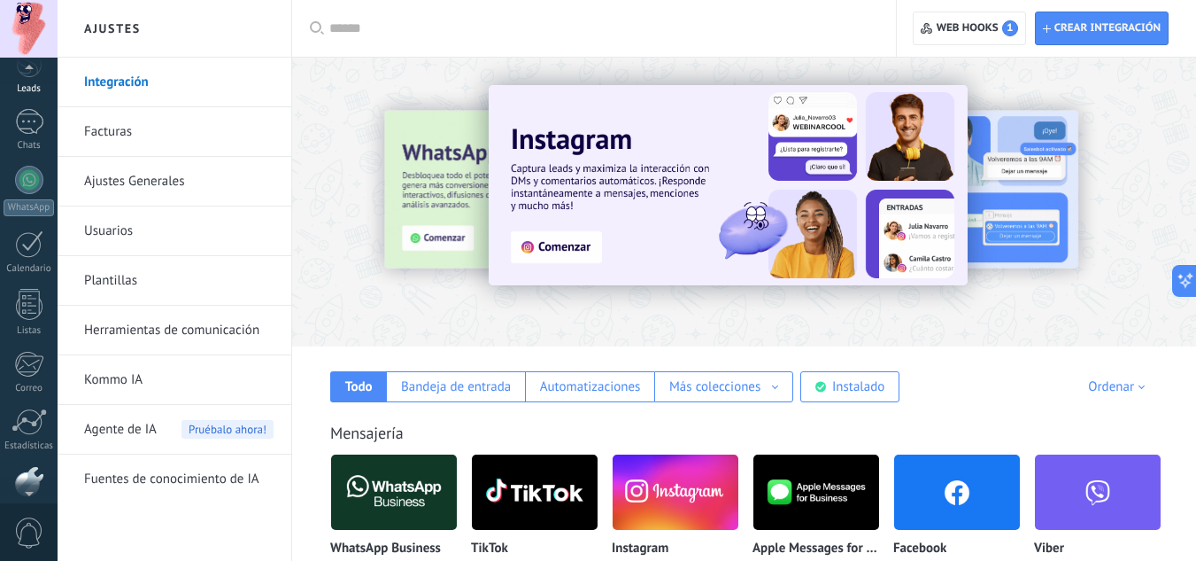
scroll to position [0, 0]
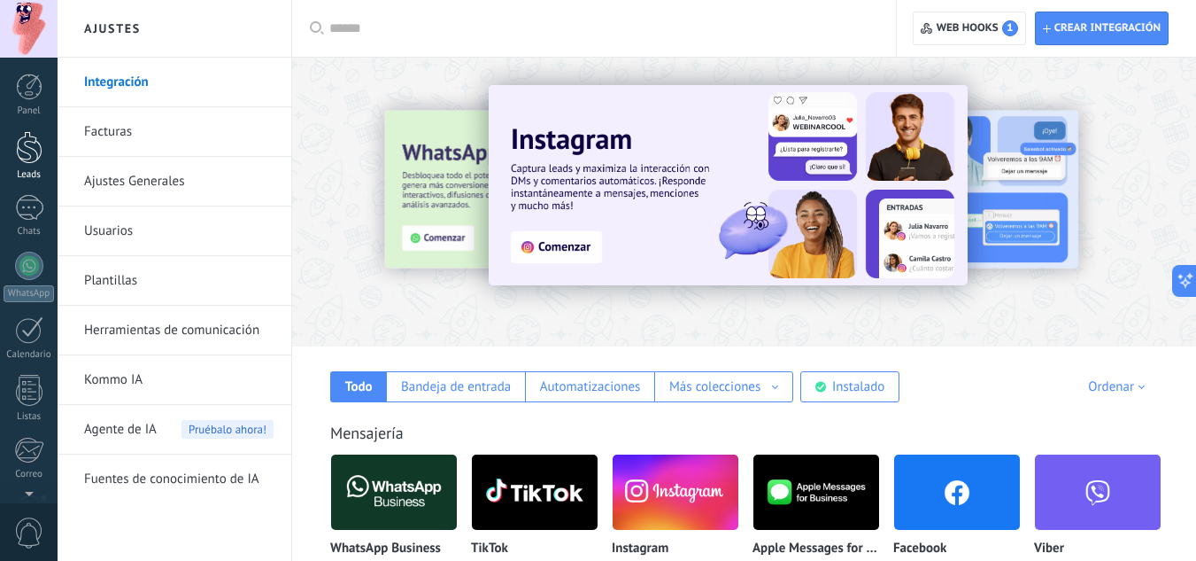
click at [26, 135] on div at bounding box center [29, 147] width 27 height 33
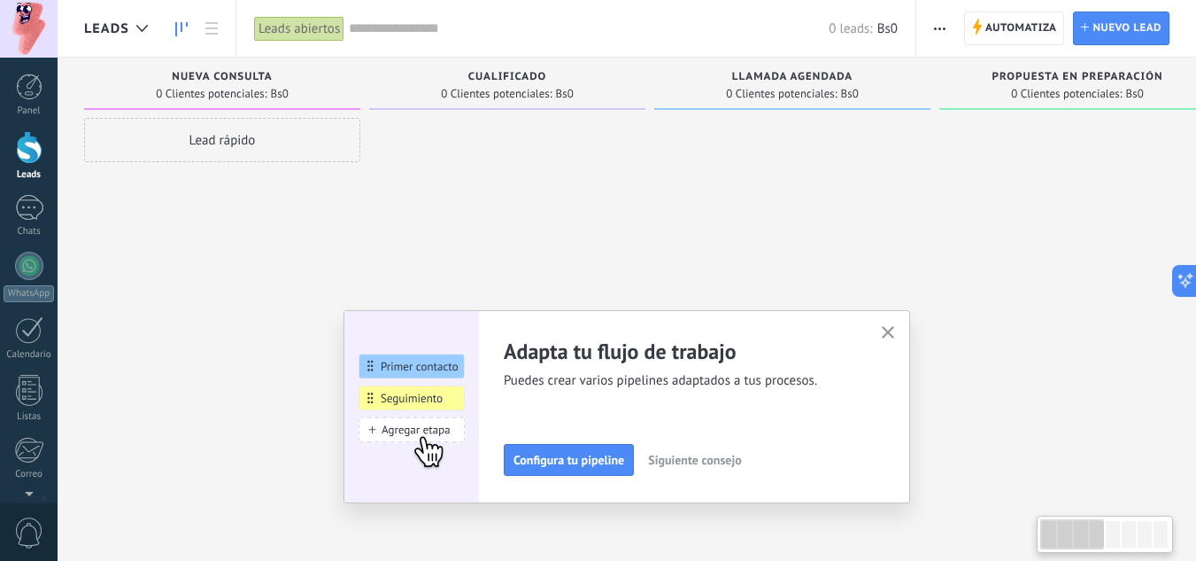
click at [229, 150] on div "Lead rápido" at bounding box center [222, 140] width 276 height 44
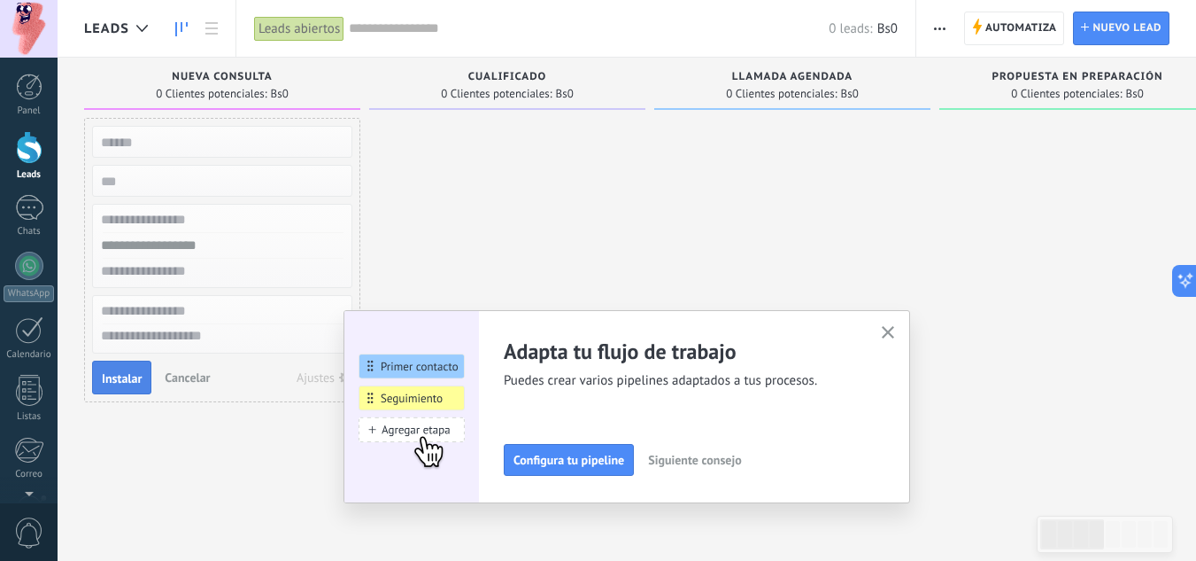
click at [110, 380] on span "Instalar" at bounding box center [122, 378] width 40 height 12
